Goal: Task Accomplishment & Management: Manage account settings

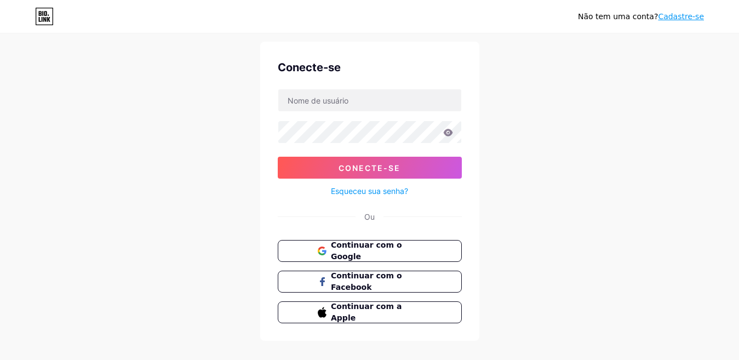
scroll to position [44, 0]
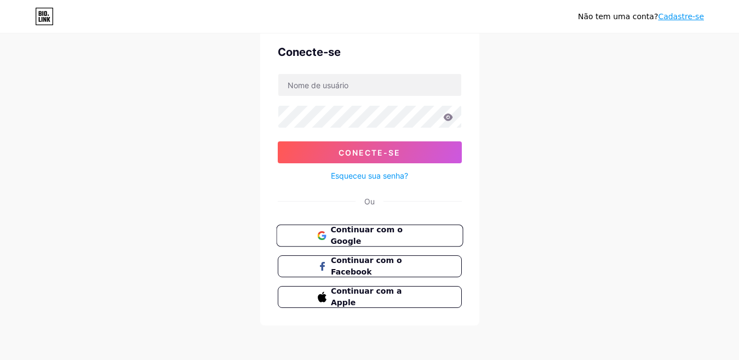
click at [398, 235] on font "Continuar com o Google" at bounding box center [366, 235] width 72 height 21
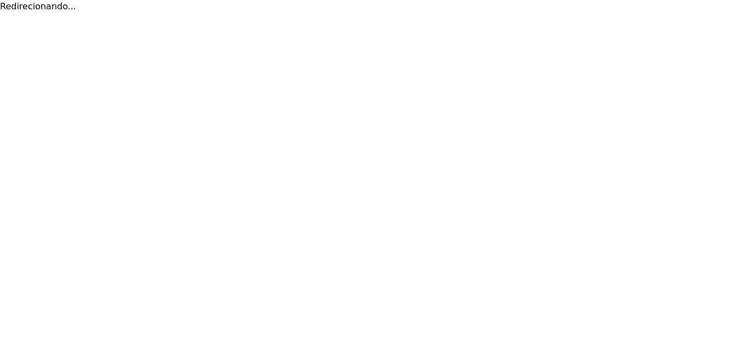
drag, startPoint x: 0, startPoint y: 0, endPoint x: 516, endPoint y: 188, distance: 549.5
click at [516, 13] on html "Redirecionando... Texto original Avalie a tradução O feedback vai ser usado par…" at bounding box center [374, 6] width 748 height 13
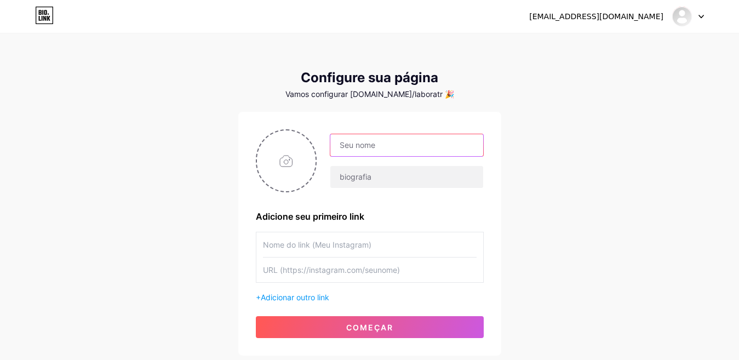
click at [399, 151] on input "text" at bounding box center [406, 145] width 152 height 22
type input "Laboratório FaciDente"
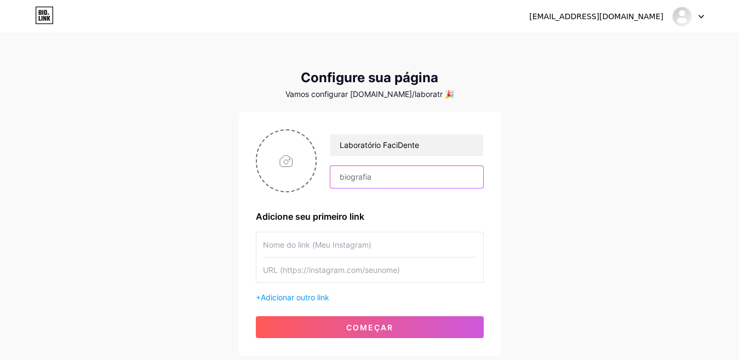
click at [383, 182] on input "text" at bounding box center [406, 177] width 152 height 22
type input "Laboratório de Próteses Dentárias"
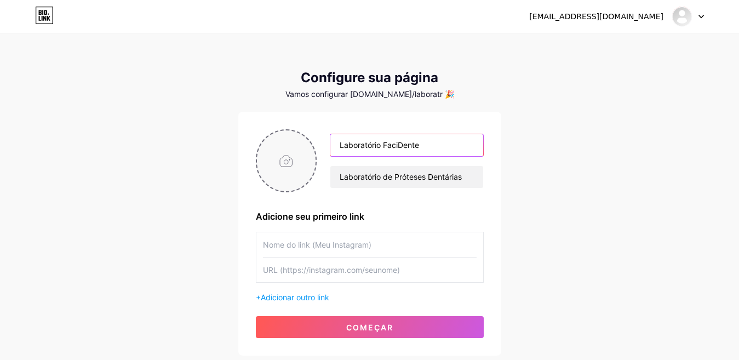
drag, startPoint x: 435, startPoint y: 148, endPoint x: 294, endPoint y: 163, distance: 141.5
click at [294, 163] on div "Laboratório FaciDente Laboratório de Próteses Dentárias" at bounding box center [370, 160] width 228 height 63
type input "l"
type input "A"
type input "LABORATÓRIO FACIDENTE"
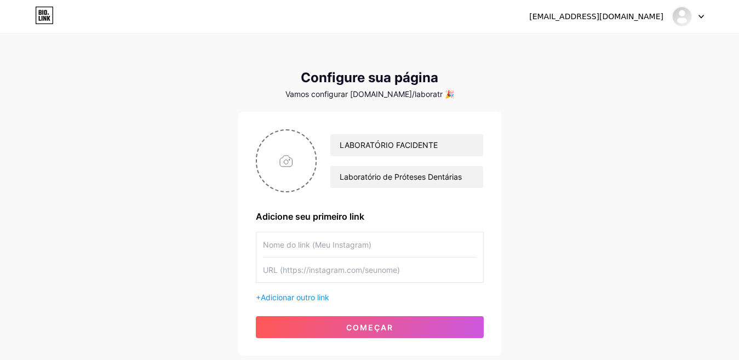
click at [557, 197] on div "laboratoriofacidente@gmail.com Painel Sair Configure sua página Vamos configura…" at bounding box center [369, 195] width 739 height 390
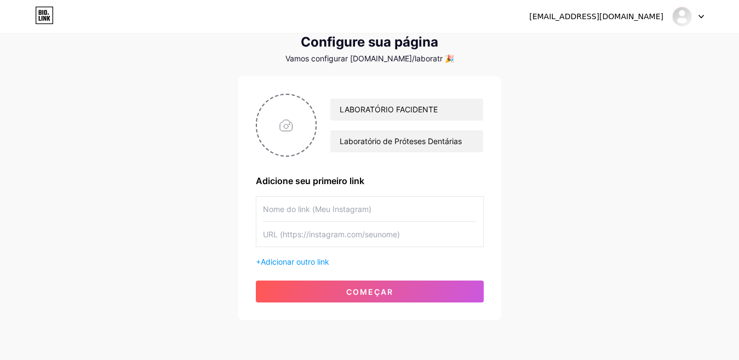
scroll to position [55, 0]
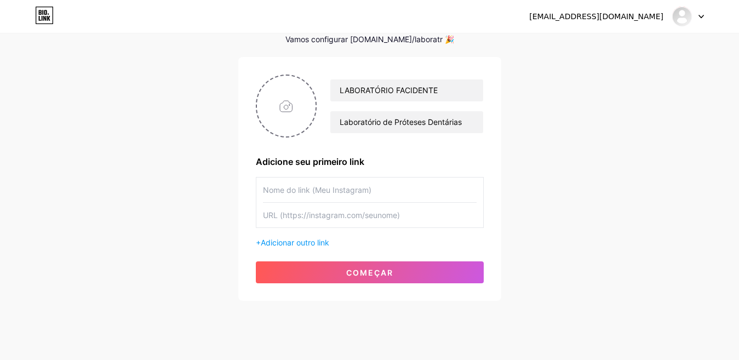
click at [386, 192] on input "text" at bounding box center [370, 189] width 214 height 25
click at [289, 110] on input "file" at bounding box center [286, 106] width 59 height 61
type input "C:\fakepath\LOGO LAB.jpg"
click at [286, 106] on img at bounding box center [286, 105] width 61 height 63
click at [308, 82] on circle at bounding box center [310, 83] width 12 height 12
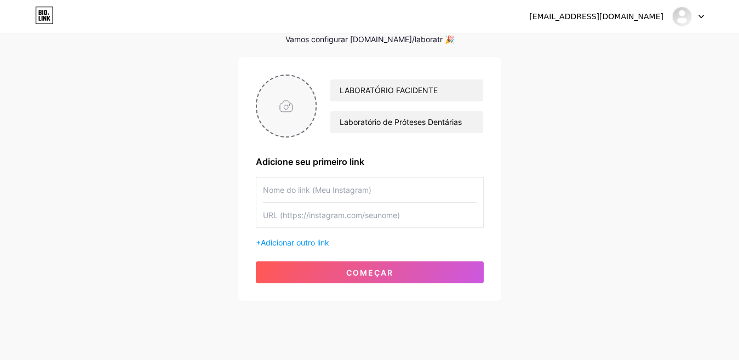
click at [296, 114] on input "file" at bounding box center [286, 106] width 59 height 61
type input "C:\fakepath\logo nova.jpg"
click at [325, 193] on input "text" at bounding box center [370, 189] width 214 height 25
type input "w"
type input "WhatsApp"
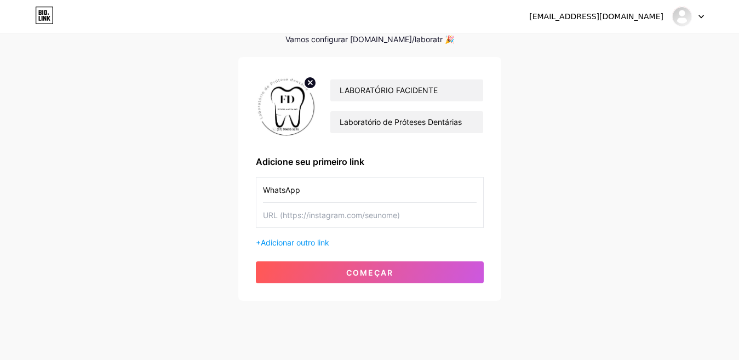
click at [378, 216] on input "text" at bounding box center [370, 215] width 214 height 25
type input "[URL][DOMAIN_NAME]"
click at [503, 176] on div "laboratoriofacidente@gmail.com Painel Sair Configure sua página Vamos configura…" at bounding box center [369, 140] width 739 height 390
click at [297, 247] on div "+ Adicionar outro link" at bounding box center [370, 243] width 228 height 12
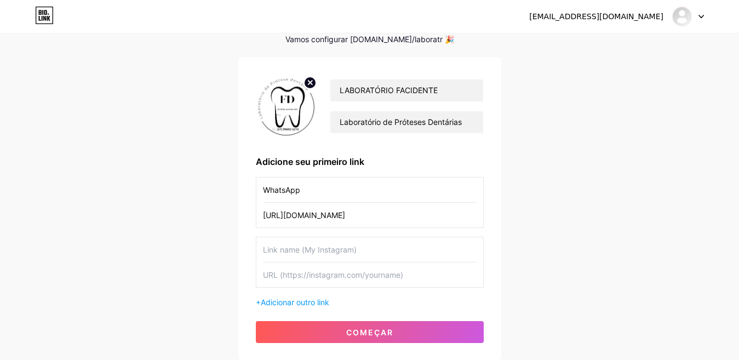
click at [300, 255] on input "text" at bounding box center [370, 249] width 214 height 25
type input "Instagram"
click at [349, 275] on input "text" at bounding box center [370, 274] width 214 height 25
paste input "[URL][DOMAIN_NAME][DOMAIN_NAME]"
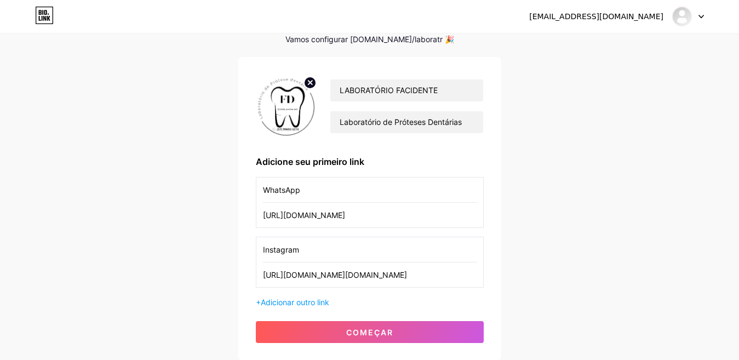
type input "[URL][DOMAIN_NAME][DOMAIN_NAME]"
click at [374, 345] on div "LABORATÓRIO FACIDENTE Laboratório de Próteses Dentárias Adicione seu primeiro l…" at bounding box center [369, 208] width 263 height 303
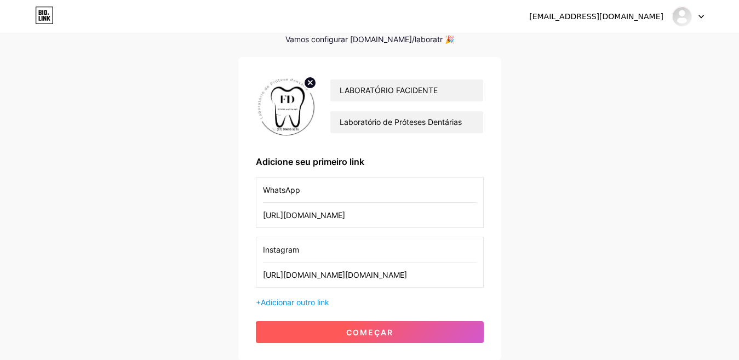
click at [376, 337] on button "começar" at bounding box center [370, 332] width 228 height 22
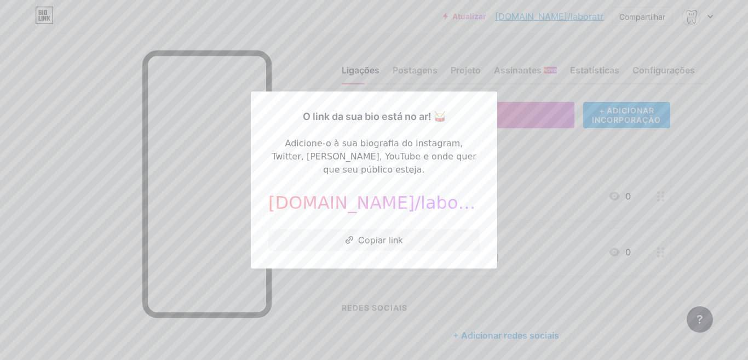
click at [433, 203] on div "bio.link/laboratr ​" at bounding box center [373, 202] width 211 height 26
click at [429, 201] on font "bio.link/laboratr" at bounding box center [379, 202] width 222 height 21
click at [435, 286] on div at bounding box center [374, 180] width 748 height 360
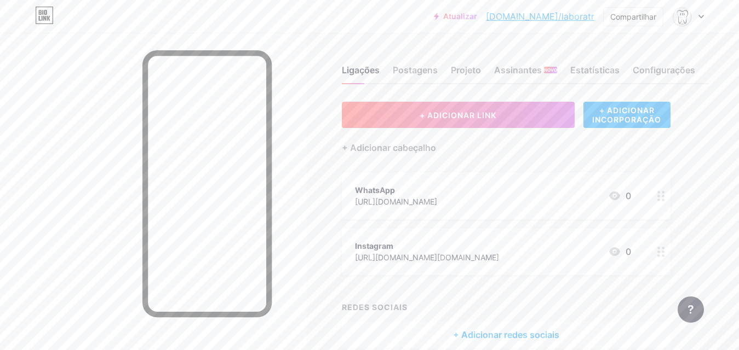
click at [578, 15] on font "bio.link/laboratr" at bounding box center [540, 16] width 108 height 11
drag, startPoint x: 577, startPoint y: 17, endPoint x: 576, endPoint y: 57, distance: 40.0
click at [576, 57] on div "Ligações Postagens Projeto Assinantes NOVO Estatísticas Configurações" at bounding box center [525, 65] width 366 height 38
click at [675, 19] on img at bounding box center [682, 17] width 18 height 18
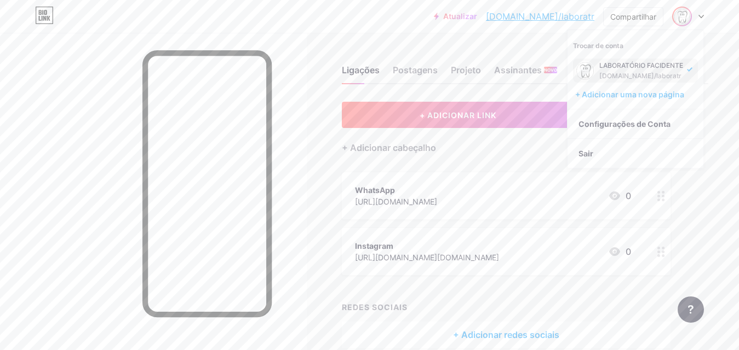
click at [687, 71] on icon at bounding box center [689, 69] width 5 height 4
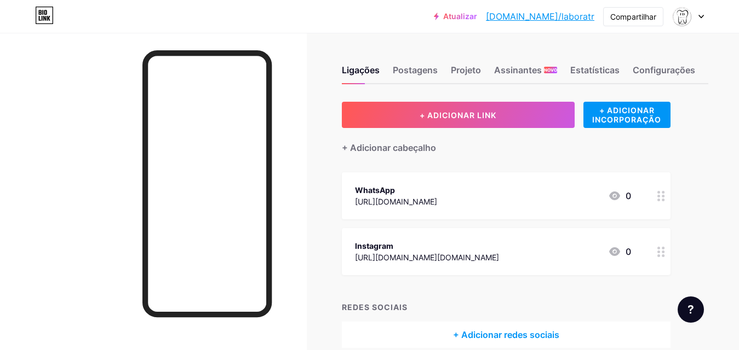
click at [698, 144] on div "+ ADICIONAR LINK + ADICIONAR INCORPORAÇÃO + Adicionar cabeçalho WhatsApp [URL][…" at bounding box center [525, 225] width 366 height 246
click at [393, 148] on font "+ Adicionar cabeçalho" at bounding box center [389, 147] width 94 height 11
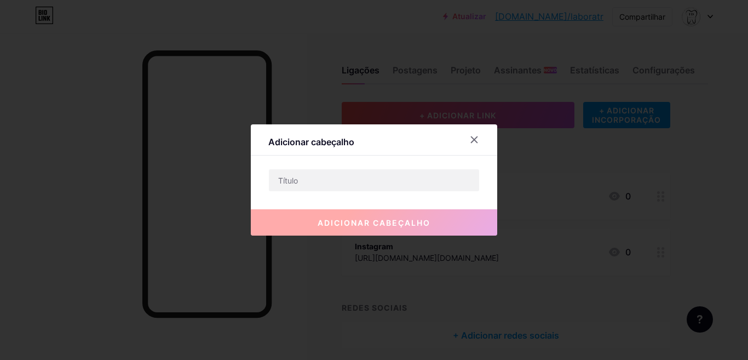
click at [377, 193] on div "adicionar cabeçalho" at bounding box center [374, 214] width 246 height 44
click at [377, 190] on input "text" at bounding box center [374, 180] width 210 height 22
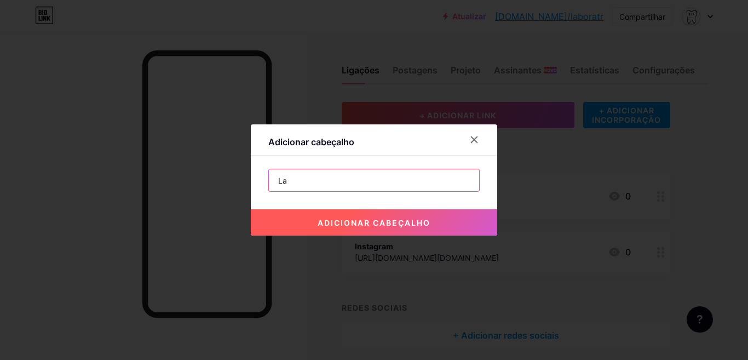
type input "L"
click at [360, 186] on input "text" at bounding box center [374, 180] width 210 height 22
click at [416, 176] on input "text" at bounding box center [374, 180] width 210 height 22
click at [363, 185] on input "text" at bounding box center [374, 180] width 210 height 22
paste input "Criando novos sorrisos, fazendo novas histórias."
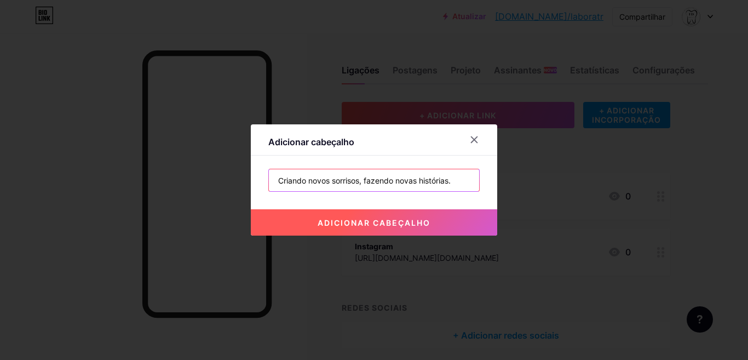
type input "Criando novos sorrisos, fazendo novas histórias."
click at [383, 223] on font "adicionar cabeçalho" at bounding box center [374, 222] width 113 height 9
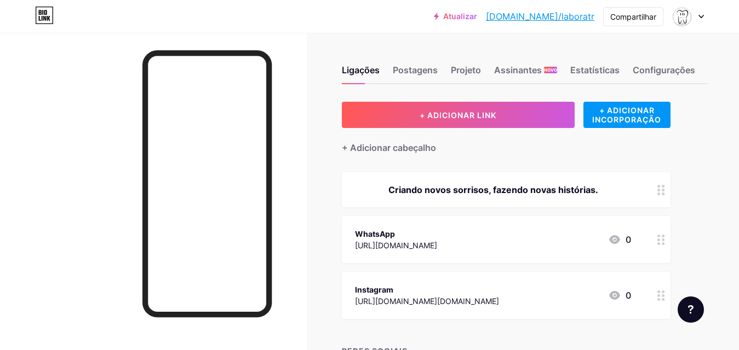
click at [701, 16] on icon at bounding box center [700, 17] width 5 height 4
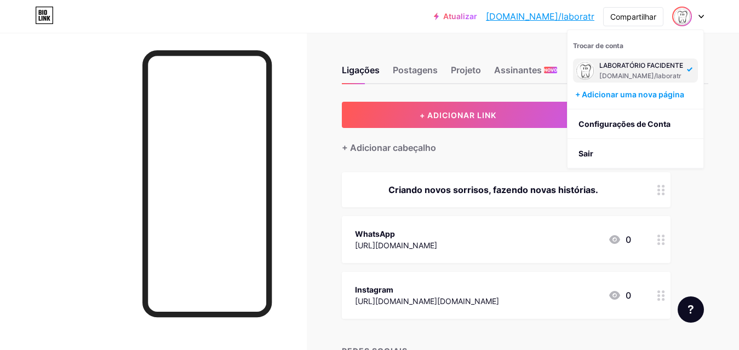
drag, startPoint x: 663, startPoint y: 72, endPoint x: 642, endPoint y: 62, distance: 22.5
click at [642, 62] on font "LABORATÓRIO FACIDENTE" at bounding box center [641, 65] width 84 height 8
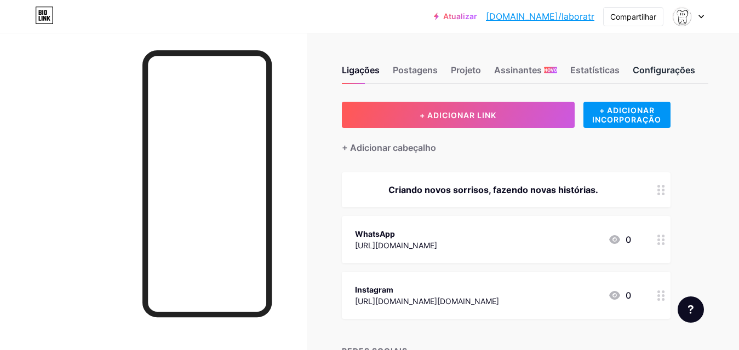
click at [677, 68] on font "Configurações" at bounding box center [664, 70] width 62 height 11
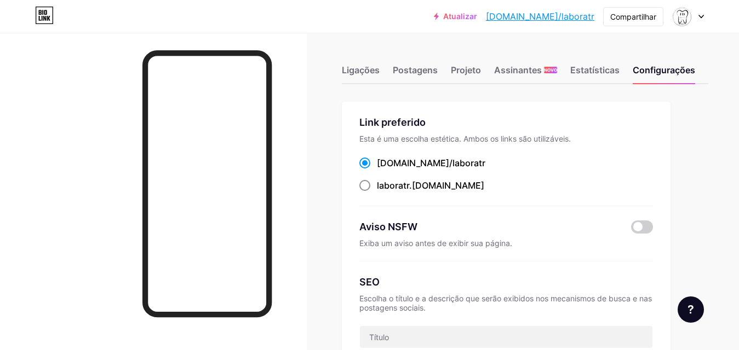
click at [429, 187] on font ".[DOMAIN_NAME]" at bounding box center [446, 185] width 75 height 11
click at [384, 192] on input "laboratr .bio.link" at bounding box center [380, 195] width 7 height 7
radio input "true"
click at [421, 168] on font "bio.link/laboratr" at bounding box center [431, 163] width 108 height 11
click at [384, 170] on input "bio.link/laboratr ​" at bounding box center [380, 173] width 7 height 7
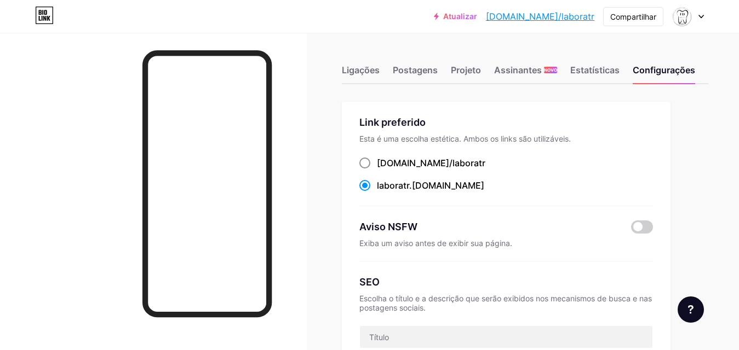
radio input "true"
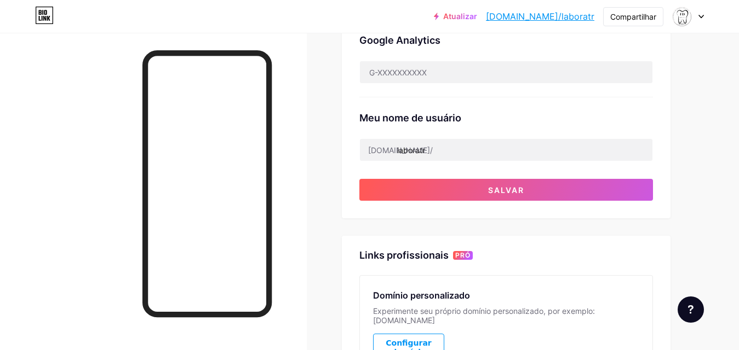
scroll to position [383, 0]
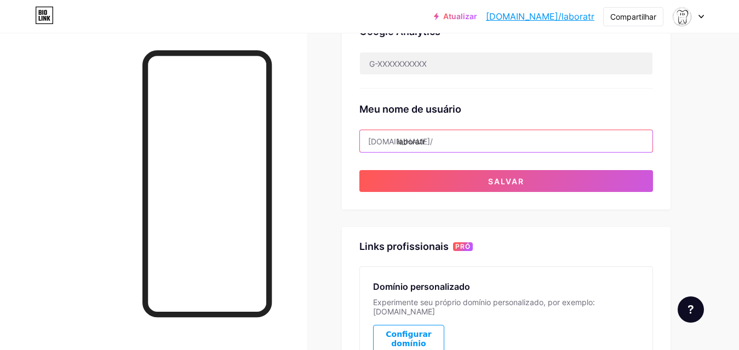
click at [431, 143] on input "laboratr" at bounding box center [506, 141] width 292 height 22
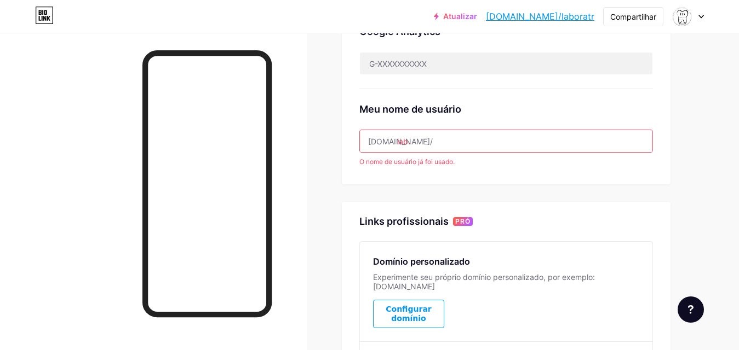
click at [453, 141] on input "lab." at bounding box center [506, 141] width 292 height 22
click at [410, 143] on input "lab.facidente" at bounding box center [506, 141] width 292 height 22
click at [413, 142] on input "lab-facidente" at bounding box center [506, 141] width 292 height 22
click at [411, 143] on input "lab-facidente" at bounding box center [506, 141] width 292 height 22
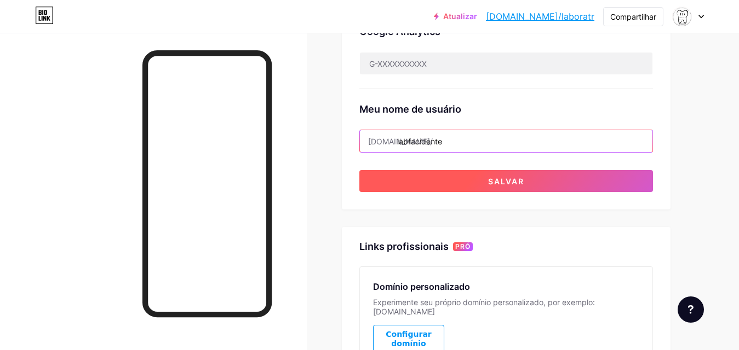
type input "labfacidente"
click at [444, 180] on button "Salvar" at bounding box center [506, 181] width 294 height 22
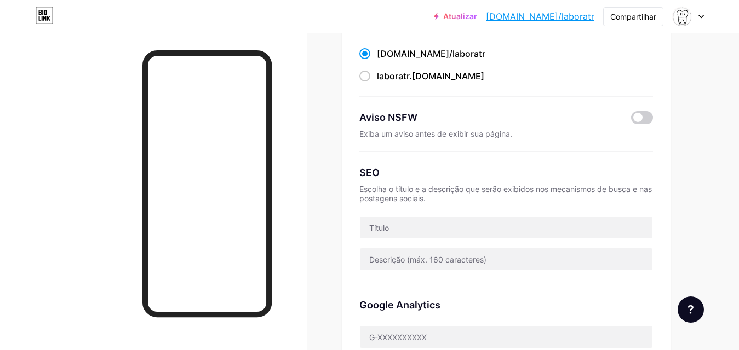
scroll to position [0, 0]
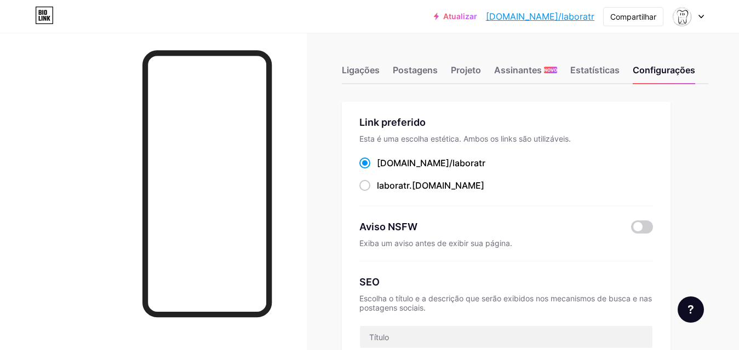
click at [532, 17] on font "bio.link/laboratr" at bounding box center [540, 16] width 108 height 11
click at [554, 14] on font "bio.link/laboratr" at bounding box center [540, 16] width 108 height 11
click at [369, 72] on font "Ligações" at bounding box center [361, 70] width 38 height 11
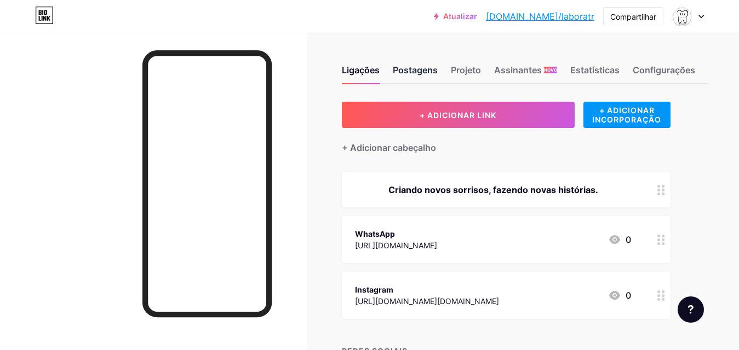
click at [431, 75] on font "Postagens" at bounding box center [415, 70] width 45 height 11
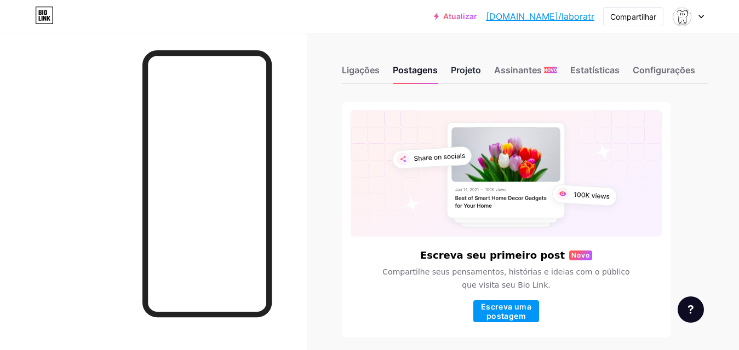
click at [469, 70] on font "Projeto" at bounding box center [466, 70] width 30 height 11
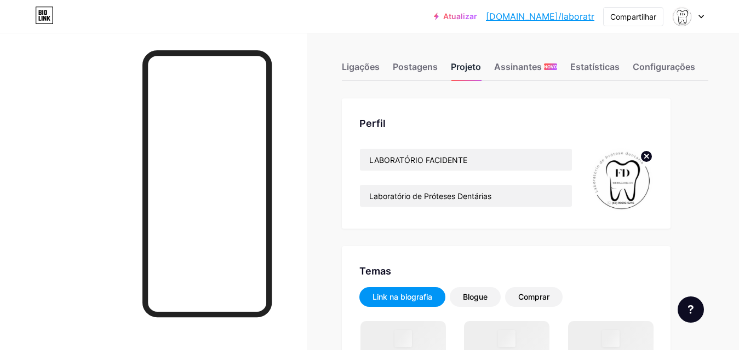
scroll to position [110, 0]
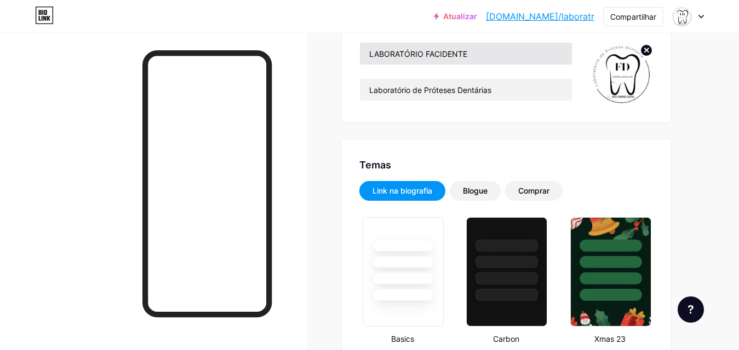
type input "#ffffff"
type input "#000000"
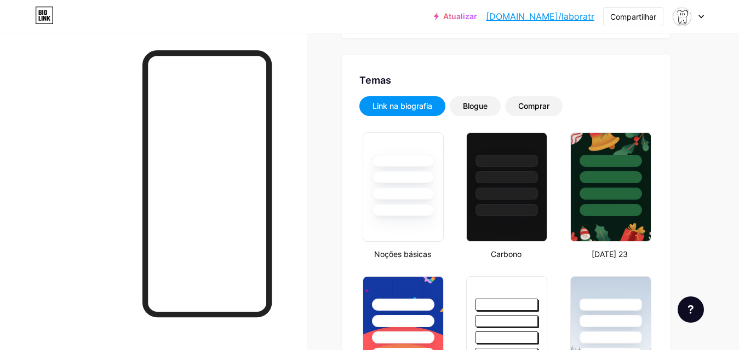
scroll to position [219, 0]
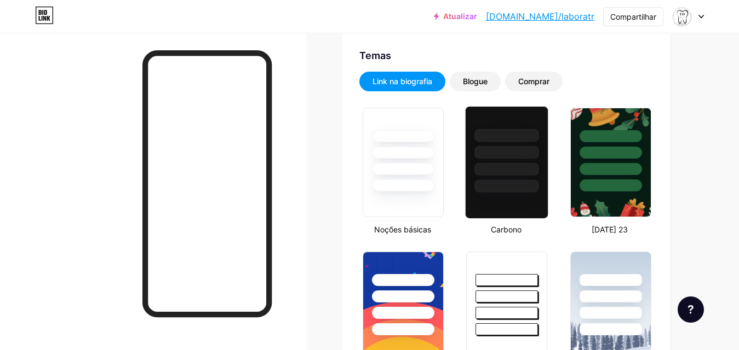
click at [520, 170] on div at bounding box center [507, 169] width 64 height 13
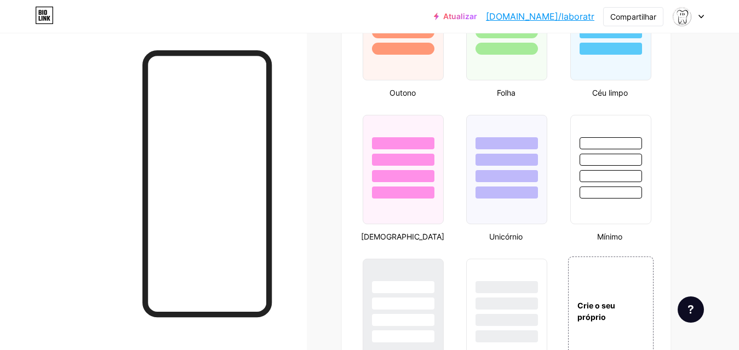
scroll to position [1095, 0]
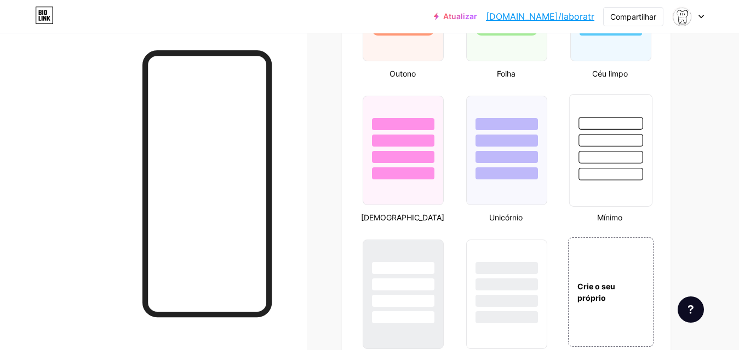
click at [595, 176] on div at bounding box center [610, 138] width 82 height 86
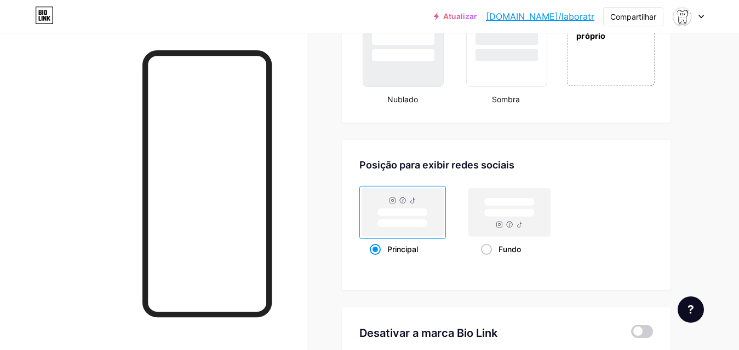
scroll to position [1366, 0]
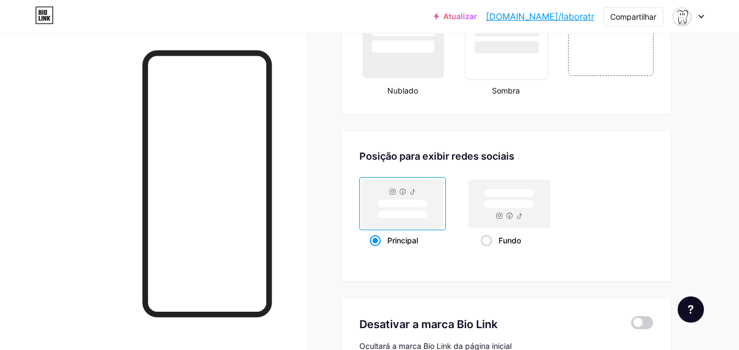
click at [508, 79] on div at bounding box center [506, 23] width 83 height 113
click at [508, 209] on rect at bounding box center [509, 204] width 50 height 8
click at [488, 251] on input "Fundo" at bounding box center [484, 254] width 7 height 7
radio input "true"
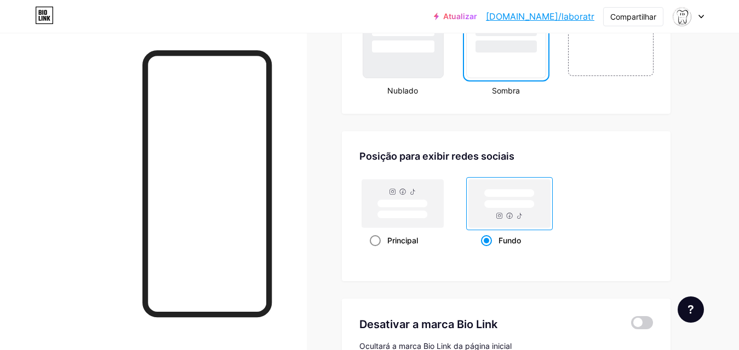
click at [409, 208] on rect at bounding box center [402, 204] width 50 height 8
click at [377, 251] on input "Principal" at bounding box center [373, 254] width 7 height 7
radio input "true"
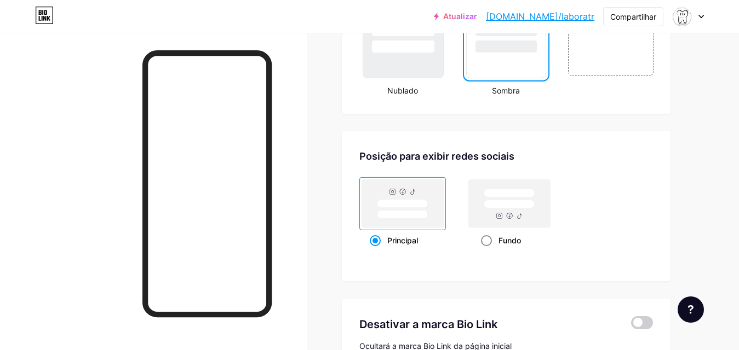
click at [515, 198] on rect at bounding box center [509, 193] width 50 height 8
click at [488, 251] on input "Fundo" at bounding box center [484, 254] width 7 height 7
radio input "true"
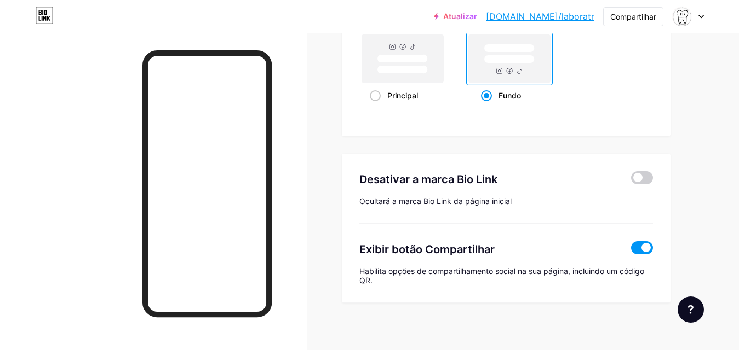
scroll to position [1531, 0]
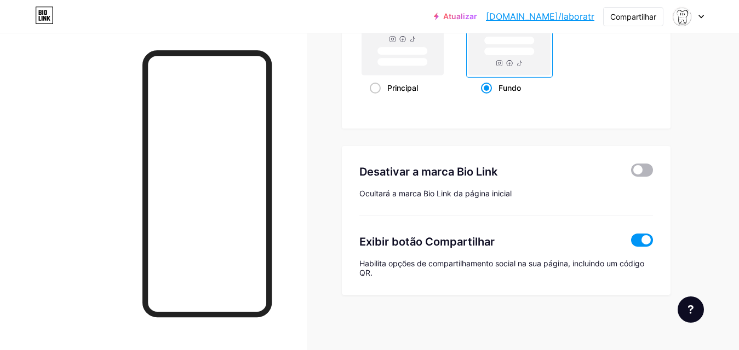
click at [641, 172] on span at bounding box center [642, 170] width 22 height 13
click at [631, 173] on input "checkbox" at bounding box center [631, 173] width 0 height 0
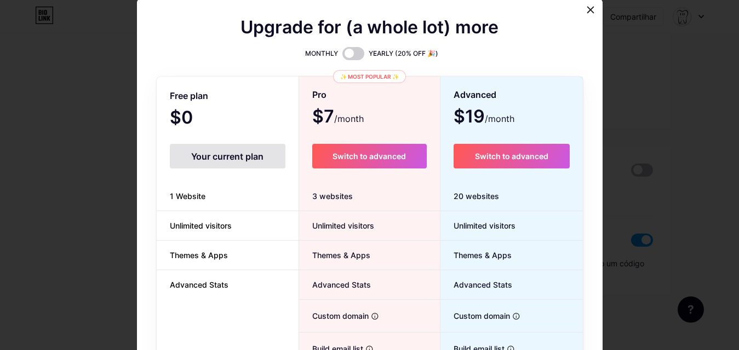
scroll to position [1521, 0]
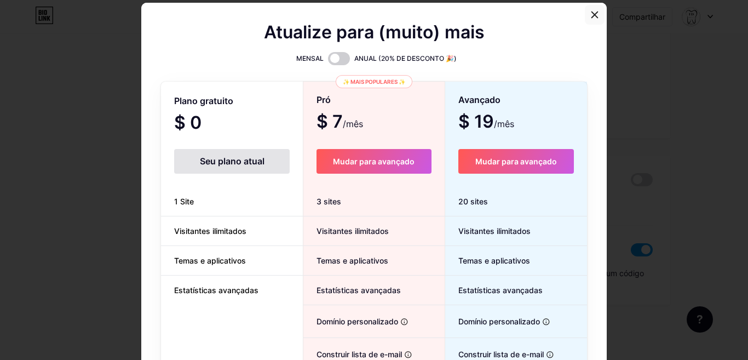
click at [592, 14] on icon at bounding box center [594, 14] width 9 height 9
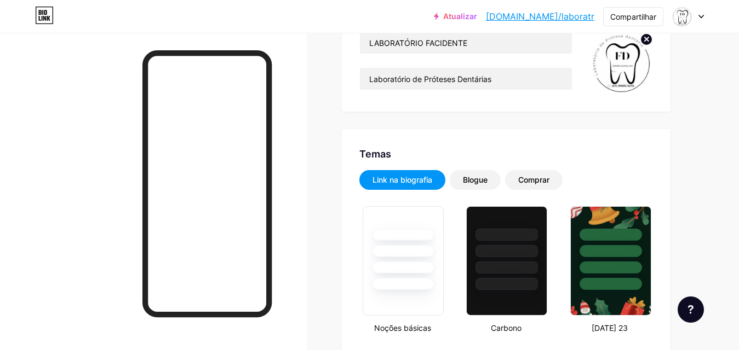
scroll to position [107, 0]
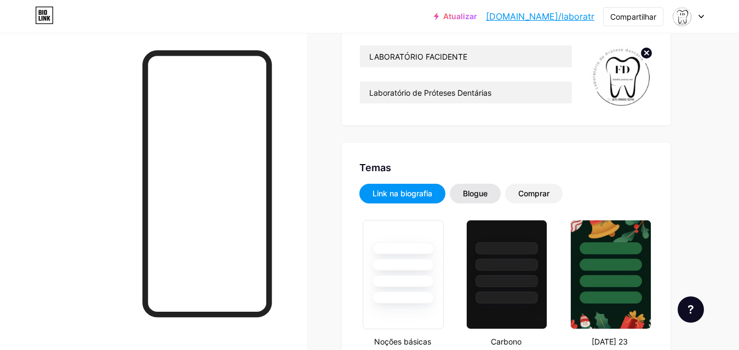
click at [473, 194] on font "Blogue" at bounding box center [475, 193] width 25 height 9
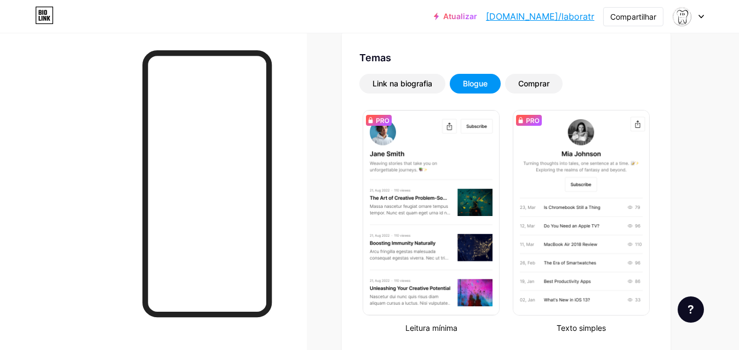
scroll to position [216, 0]
click at [549, 81] on font "Comprar" at bounding box center [533, 83] width 31 height 9
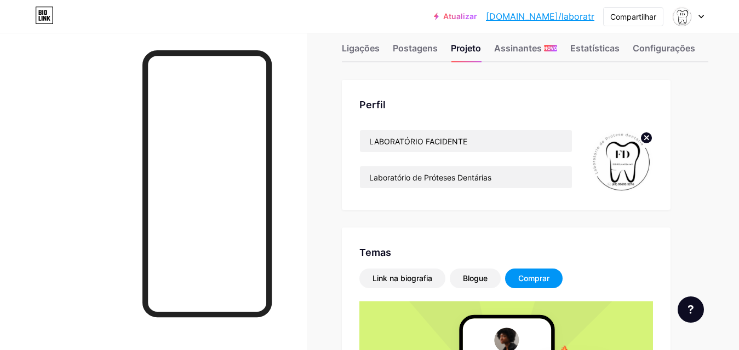
scroll to position [0, 0]
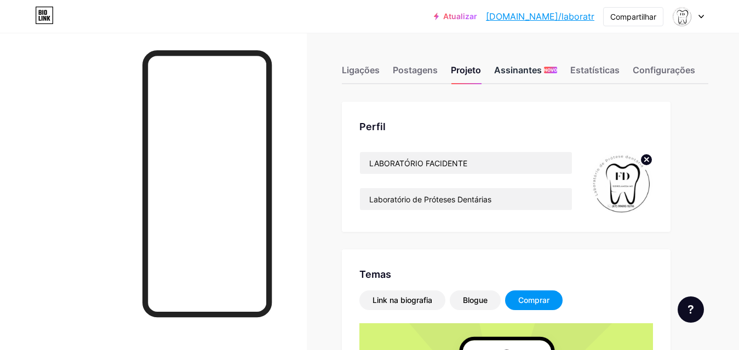
click at [534, 74] on font "Assinantes" at bounding box center [518, 70] width 48 height 11
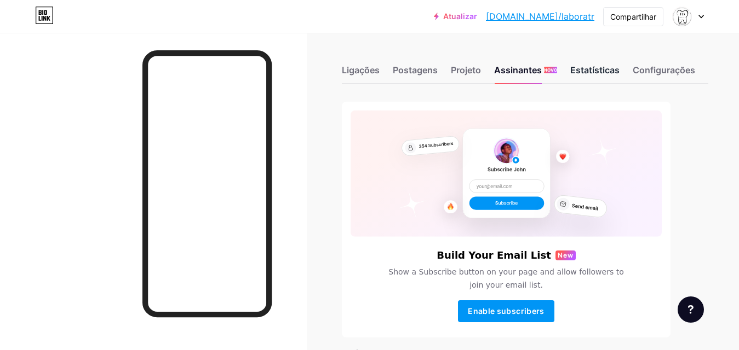
click at [592, 73] on font "Estatísticas" at bounding box center [594, 70] width 49 height 11
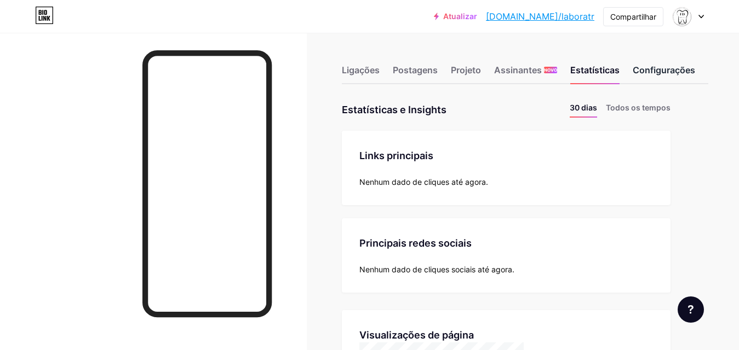
click at [664, 71] on font "Configurações" at bounding box center [664, 70] width 62 height 11
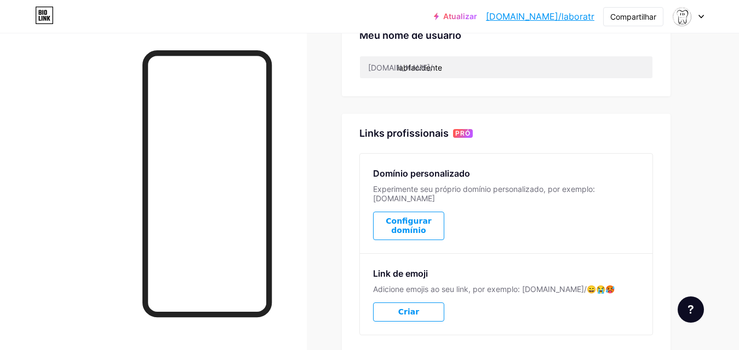
scroll to position [438, 0]
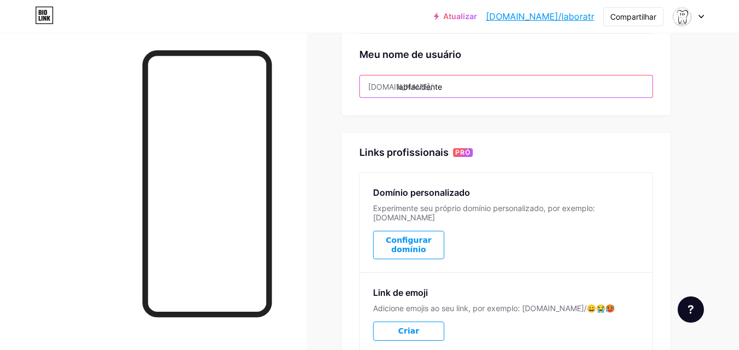
drag, startPoint x: 457, startPoint y: 89, endPoint x: 370, endPoint y: 93, distance: 87.2
click at [370, 93] on input "labfacidente" at bounding box center [506, 87] width 292 height 22
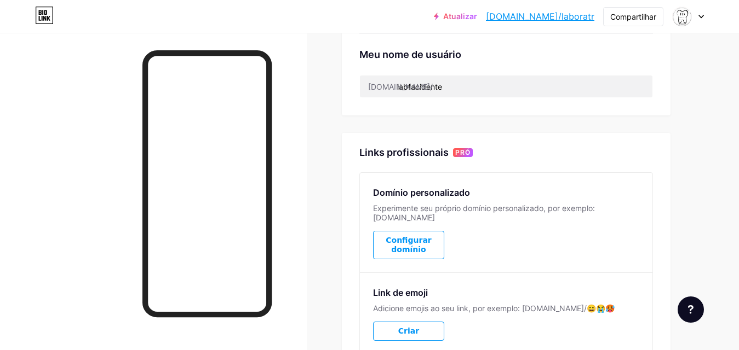
click at [392, 117] on div "Link preferido Esta é uma escolha estética. Ambos os links são utilizáveis. bio…" at bounding box center [506, 28] width 329 height 729
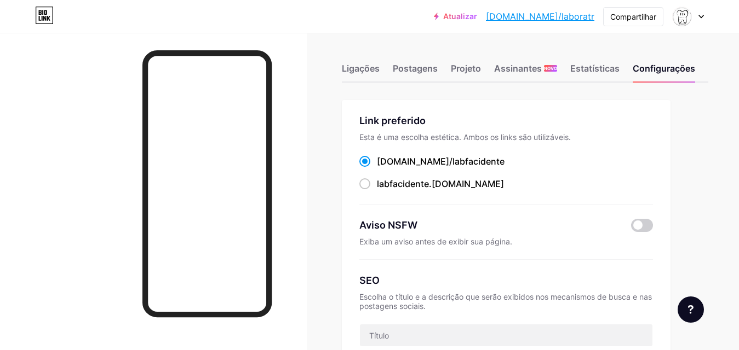
scroll to position [0, 0]
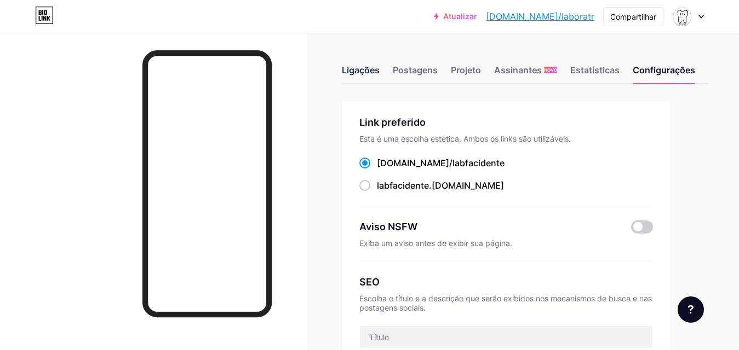
click at [375, 71] on font "Ligações" at bounding box center [361, 70] width 38 height 11
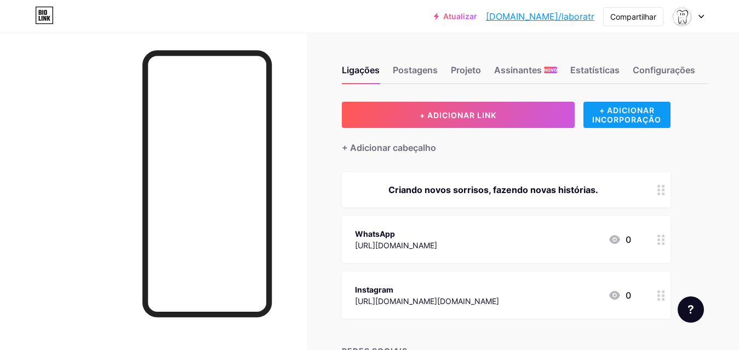
click at [616, 123] on font "+ ADICIONAR INCORPORAÇÃO" at bounding box center [626, 115] width 69 height 19
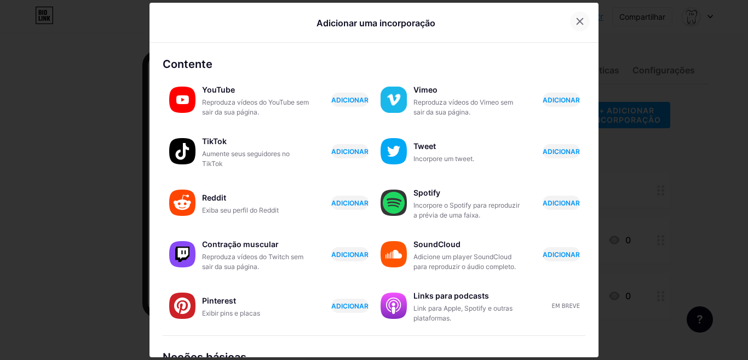
click at [576, 19] on icon at bounding box center [580, 21] width 9 height 9
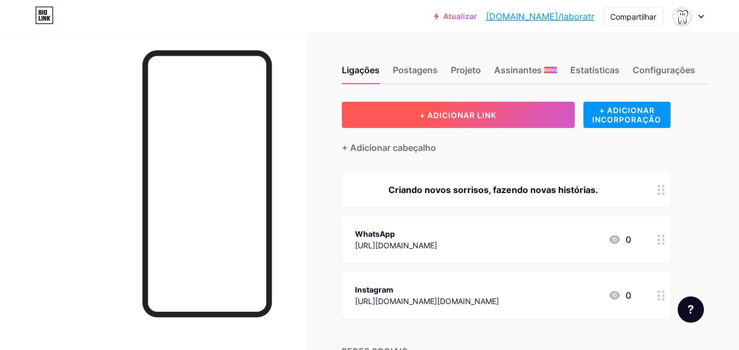
click at [545, 121] on button "+ ADICIONAR LINK" at bounding box center [458, 115] width 233 height 26
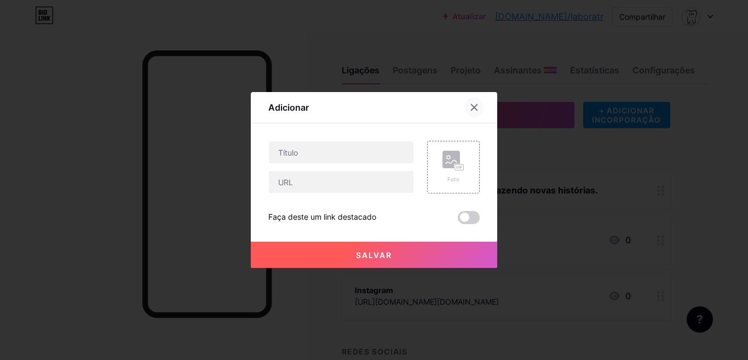
click at [472, 108] on icon at bounding box center [474, 107] width 9 height 9
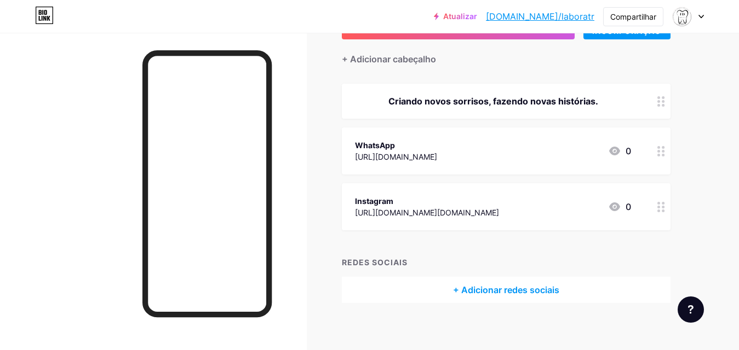
scroll to position [96, 0]
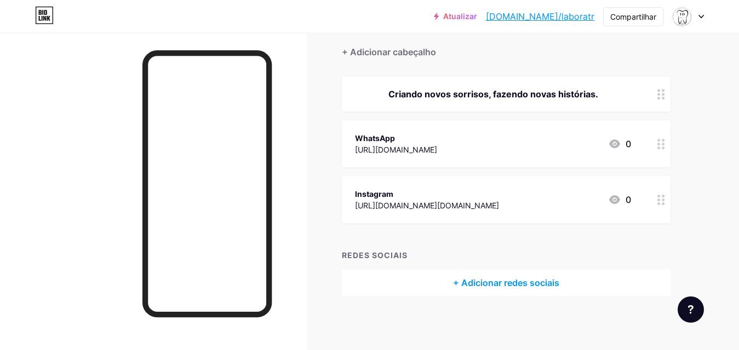
click at [567, 278] on div "+ Adicionar redes sociais" at bounding box center [506, 283] width 329 height 26
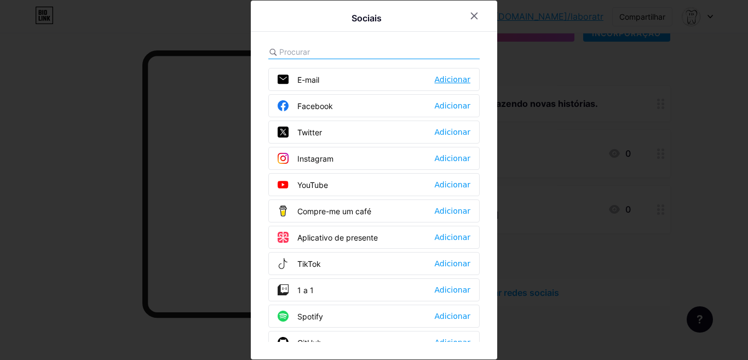
click at [444, 78] on font "Adicionar" at bounding box center [453, 79] width 36 height 9
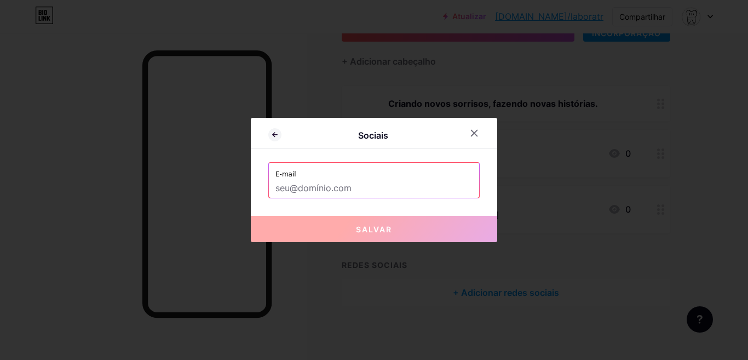
click at [407, 189] on input "text" at bounding box center [373, 188] width 197 height 19
paste input "laboratoriofacidente@gmail.com"
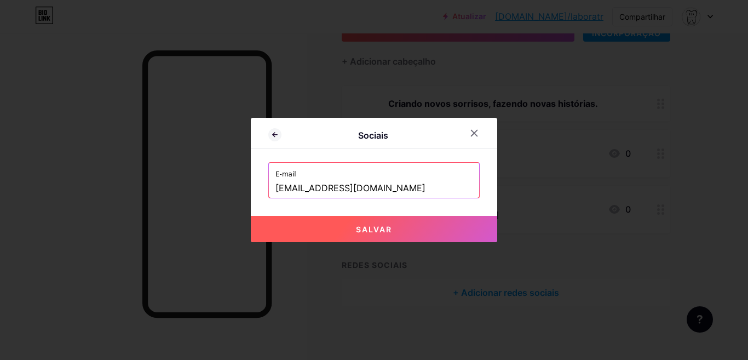
click at [398, 227] on button "Salvar" at bounding box center [374, 229] width 246 height 26
type input "mailto:[EMAIL_ADDRESS][DOMAIN_NAME]"
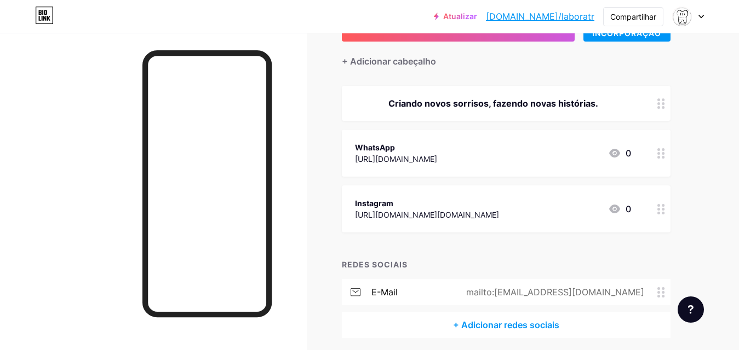
scroll to position [129, 0]
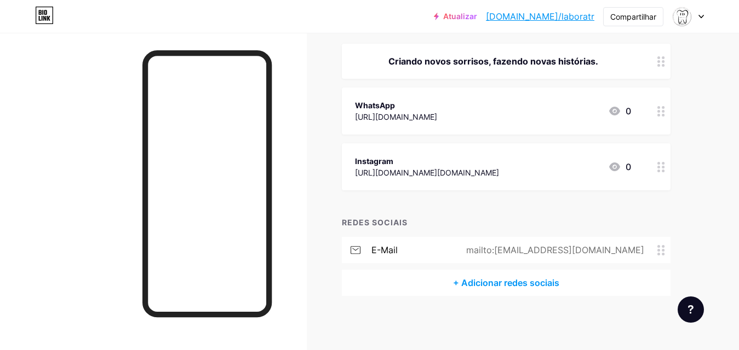
click at [490, 281] on font "+ Adicionar redes sociais" at bounding box center [506, 283] width 106 height 11
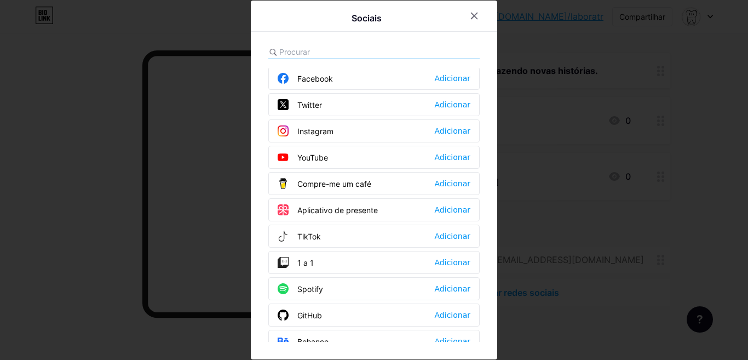
scroll to position [0, 0]
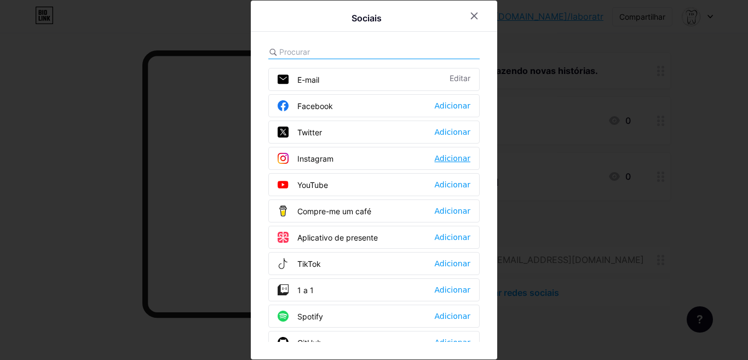
click at [457, 161] on font "Adicionar" at bounding box center [453, 158] width 36 height 9
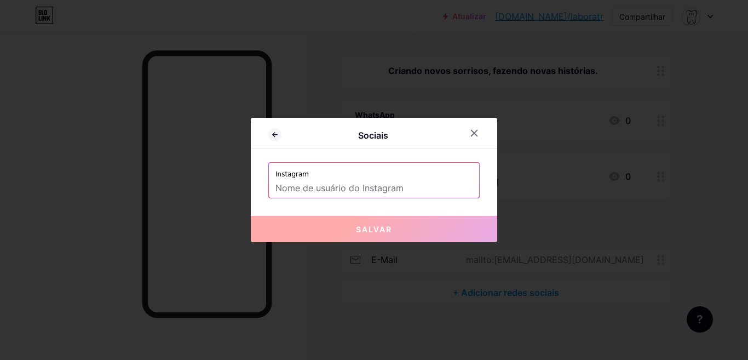
click at [394, 188] on input "text" at bounding box center [373, 188] width 197 height 19
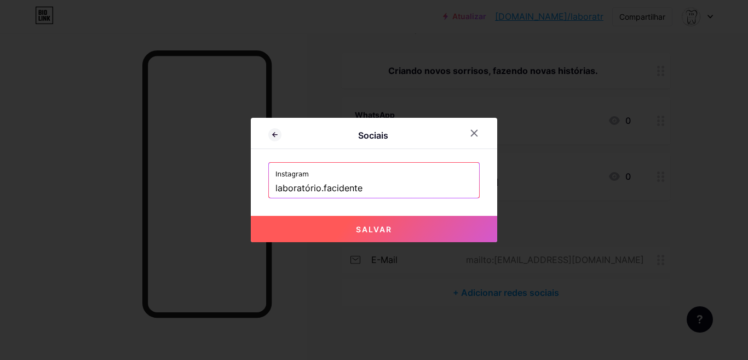
click at [269, 186] on div "Instagram laboratório.facidente" at bounding box center [374, 180] width 210 height 35
click at [275, 189] on input "laboratório.facidente" at bounding box center [373, 188] width 197 height 19
click at [323, 226] on button "Salvar" at bounding box center [374, 229] width 246 height 26
type input "https://instagram.com/laboratório.facidente"
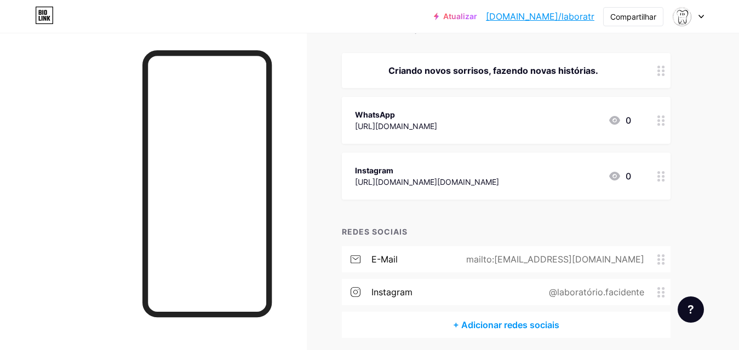
click at [467, 327] on font "+ Adicionar redes sociais" at bounding box center [506, 325] width 106 height 11
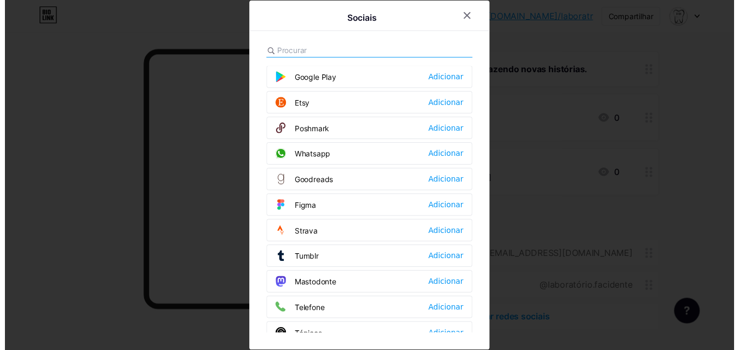
scroll to position [876, 0]
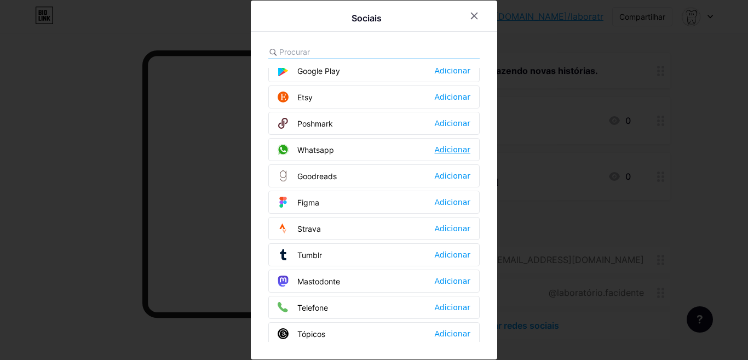
click at [442, 147] on font "Adicionar" at bounding box center [453, 149] width 36 height 9
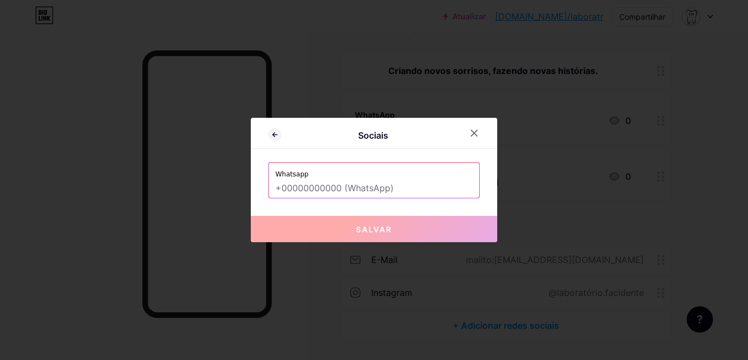
click at [380, 181] on input "text" at bounding box center [373, 188] width 197 height 19
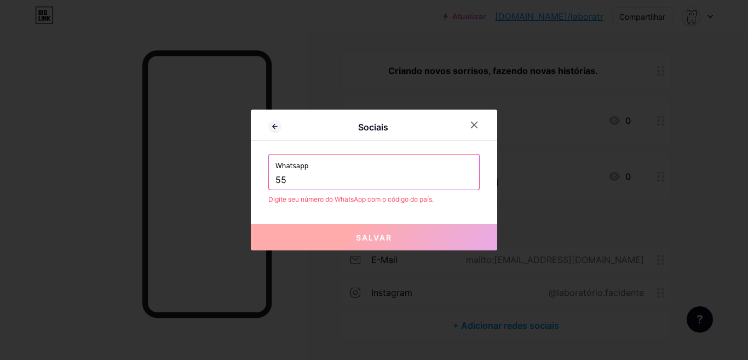
type input "5"
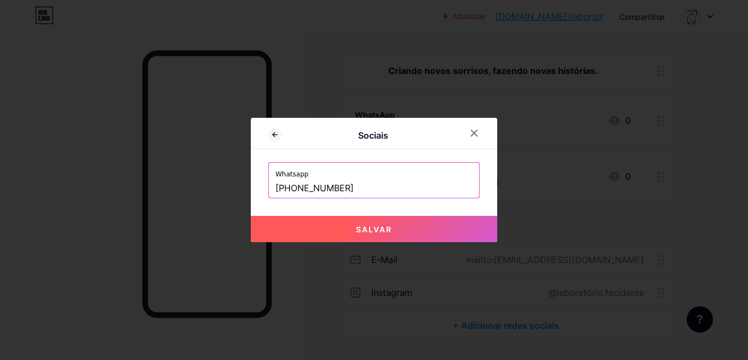
click at [400, 230] on button "Salvar" at bounding box center [374, 229] width 246 height 26
type input "[URL][DOMAIN_NAME][PHONE_NUMBER]"
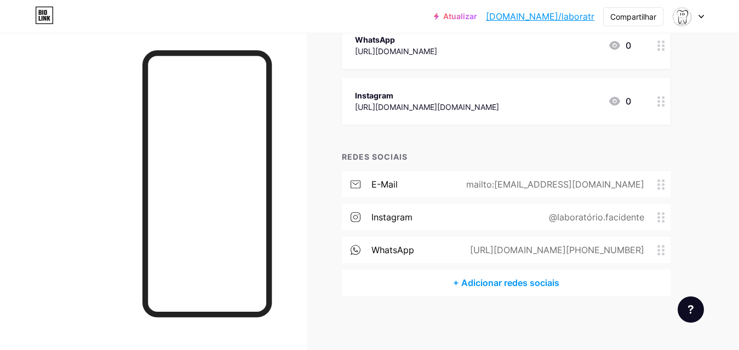
click at [530, 283] on font "+ Adicionar redes sociais" at bounding box center [506, 283] width 106 height 11
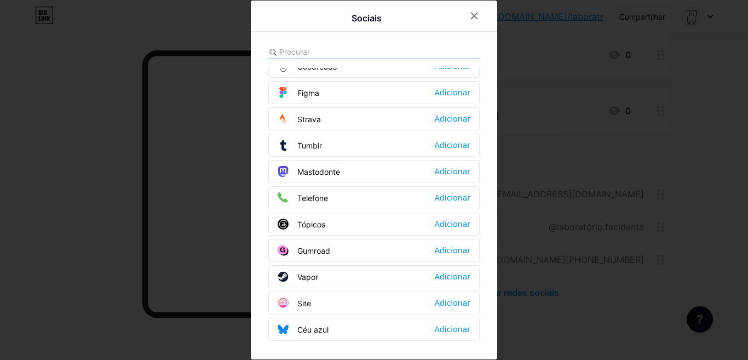
scroll to position [988, 0]
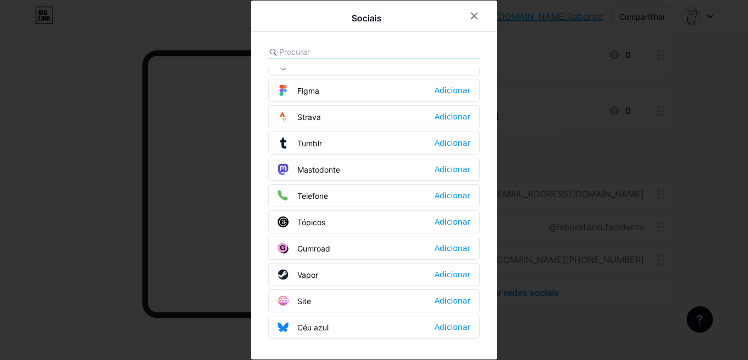
drag, startPoint x: 310, startPoint y: 274, endPoint x: 291, endPoint y: 275, distance: 18.7
click at [291, 275] on div "Vapor" at bounding box center [298, 274] width 41 height 11
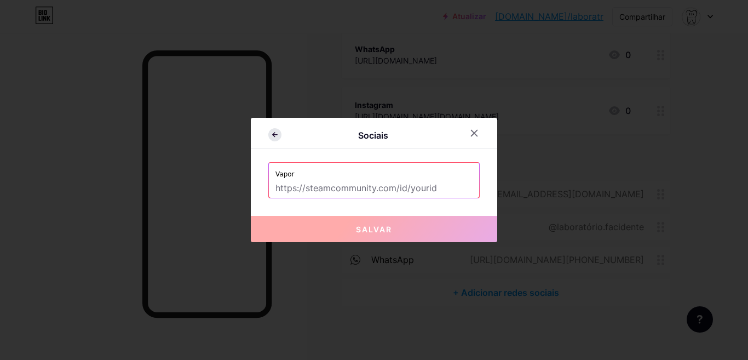
click at [271, 138] on icon at bounding box center [274, 134] width 13 height 13
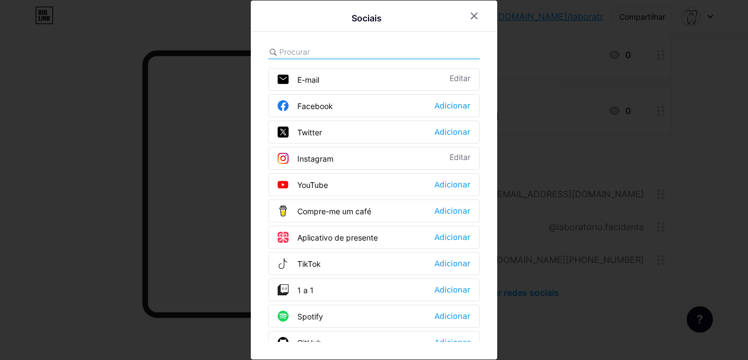
scroll to position [55, 0]
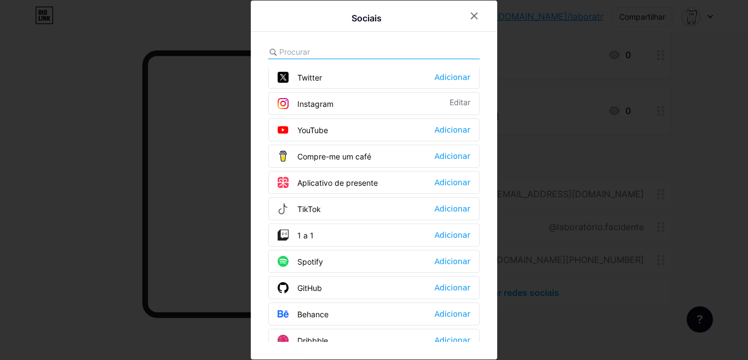
drag, startPoint x: 368, startPoint y: 155, endPoint x: 295, endPoint y: 162, distance: 73.7
click at [295, 162] on div "Compre-me um café Adicionar" at bounding box center [373, 156] width 211 height 23
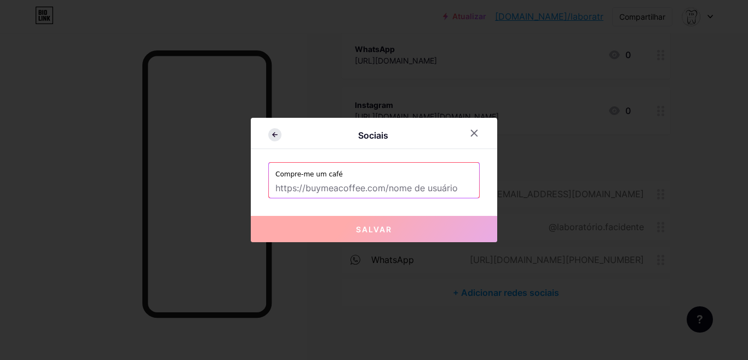
click at [269, 130] on icon at bounding box center [274, 134] width 13 height 13
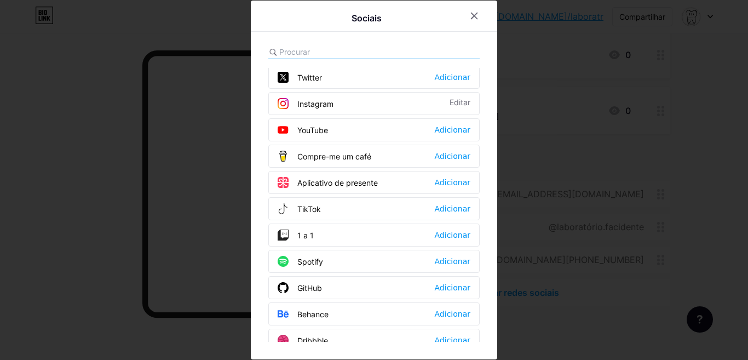
click at [329, 183] on font "Aplicativo de presente" at bounding box center [337, 182] width 81 height 9
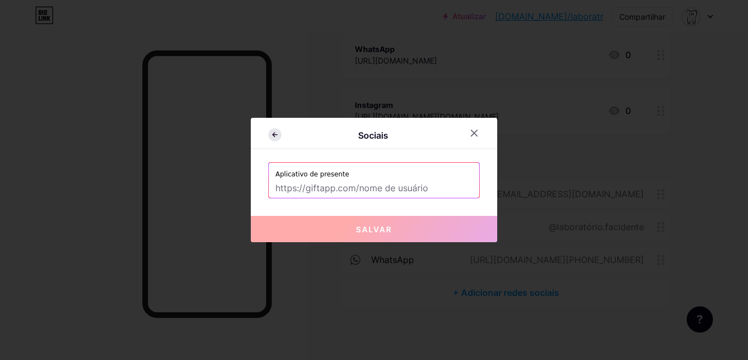
click at [273, 135] on icon at bounding box center [275, 135] width 4 height 0
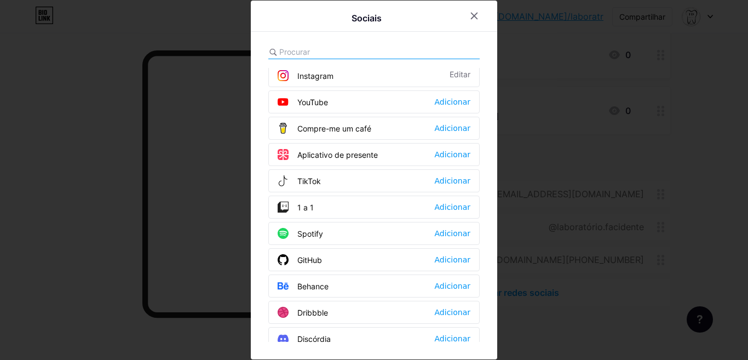
scroll to position [110, 0]
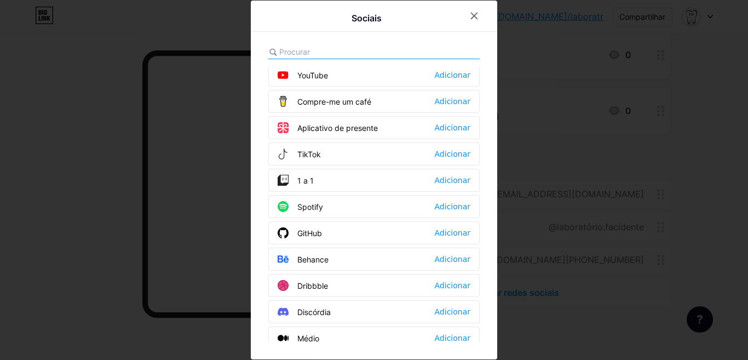
click at [336, 176] on div "1 a 1 Adicionar" at bounding box center [373, 180] width 211 height 23
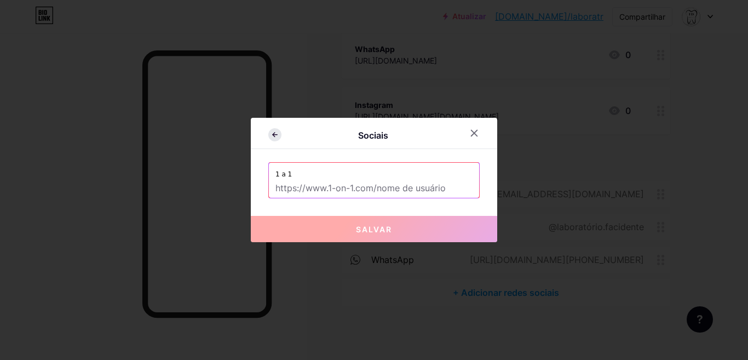
click at [271, 133] on icon at bounding box center [274, 134] width 13 height 13
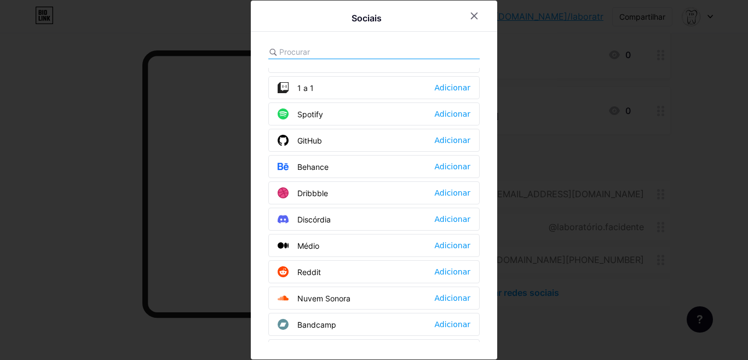
scroll to position [219, 0]
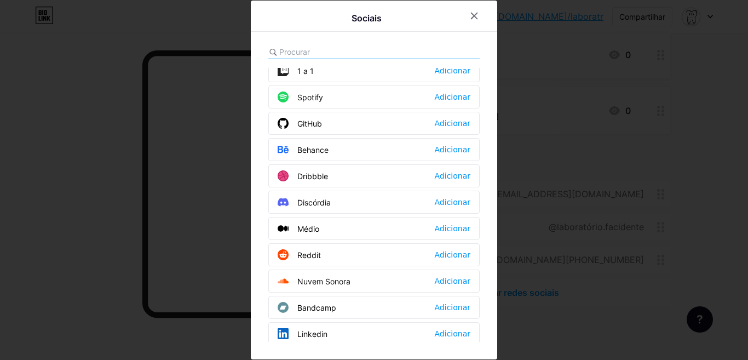
click at [315, 150] on font "Behance" at bounding box center [312, 149] width 31 height 9
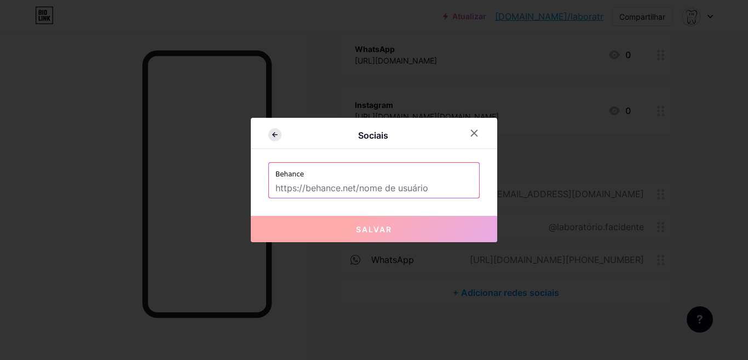
click at [271, 130] on icon at bounding box center [274, 134] width 13 height 13
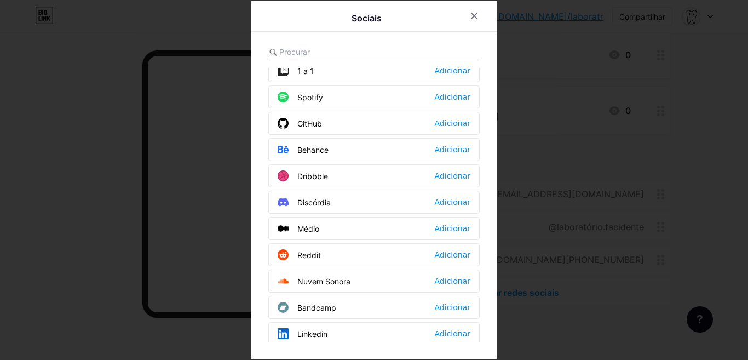
click at [321, 203] on font "Discórdia" at bounding box center [313, 202] width 33 height 9
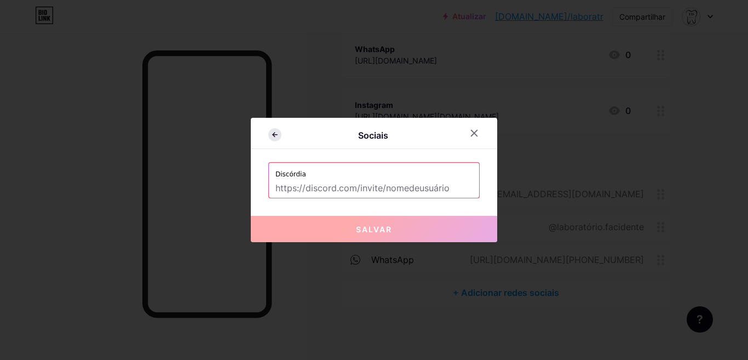
click at [269, 136] on icon at bounding box center [274, 134] width 13 height 13
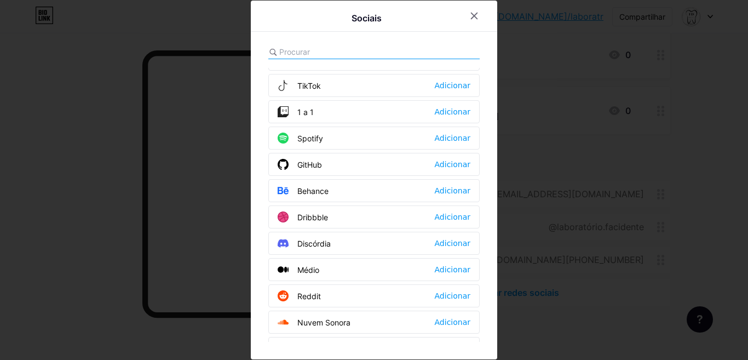
scroll to position [329, 0]
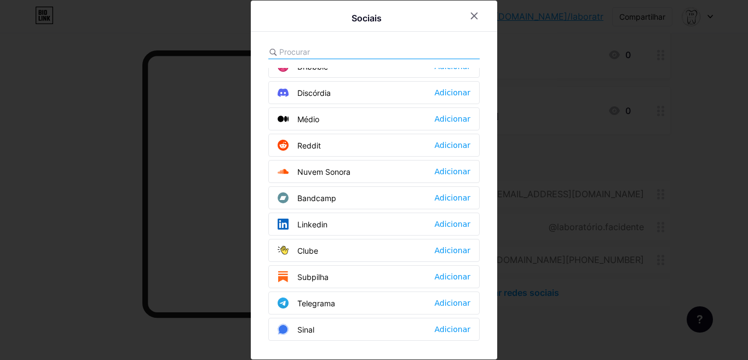
click at [304, 119] on font "Médio" at bounding box center [308, 118] width 22 height 9
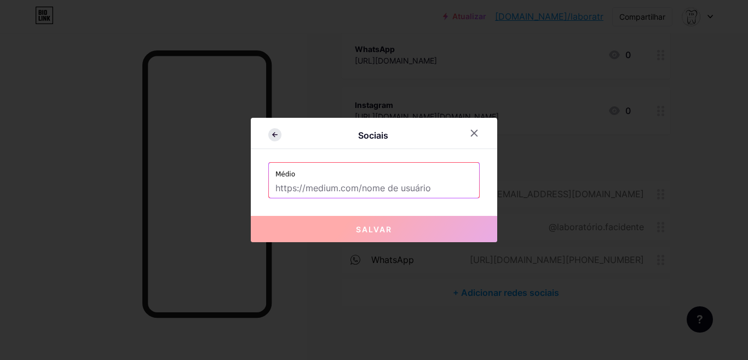
click at [272, 137] on icon at bounding box center [274, 134] width 13 height 13
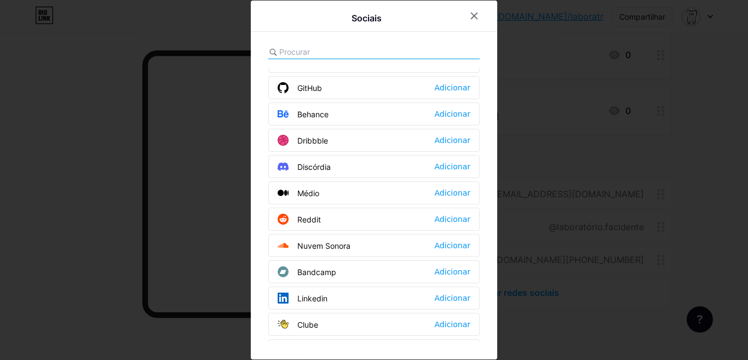
scroll to position [274, 0]
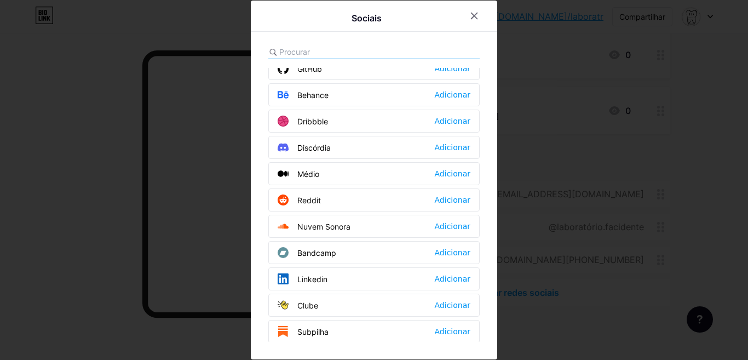
click at [326, 226] on font "Nuvem Sonora" at bounding box center [323, 226] width 53 height 9
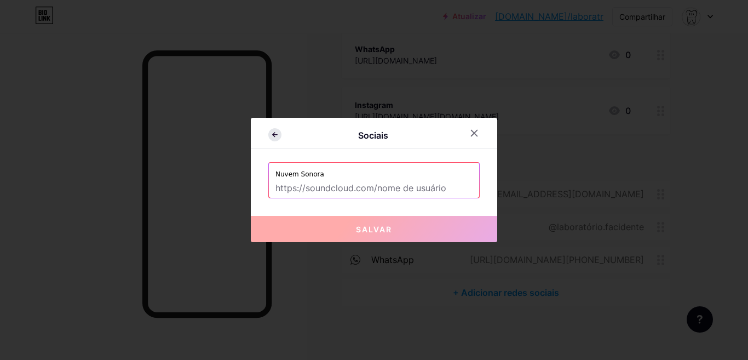
click at [269, 138] on icon at bounding box center [274, 134] width 13 height 13
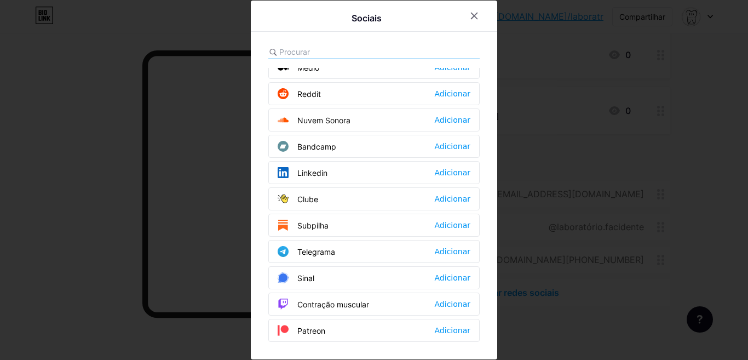
scroll to position [383, 0]
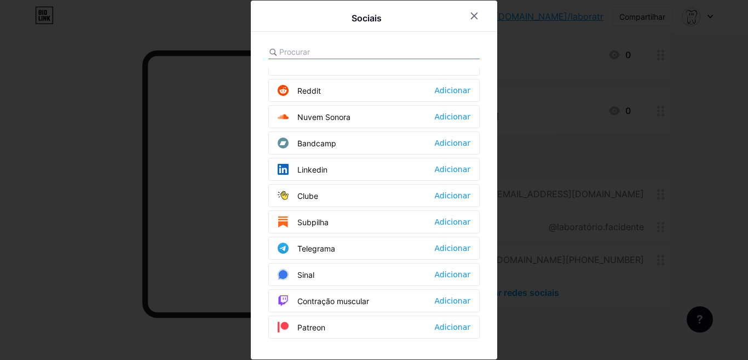
click at [321, 145] on font "Bandcamp" at bounding box center [316, 143] width 39 height 9
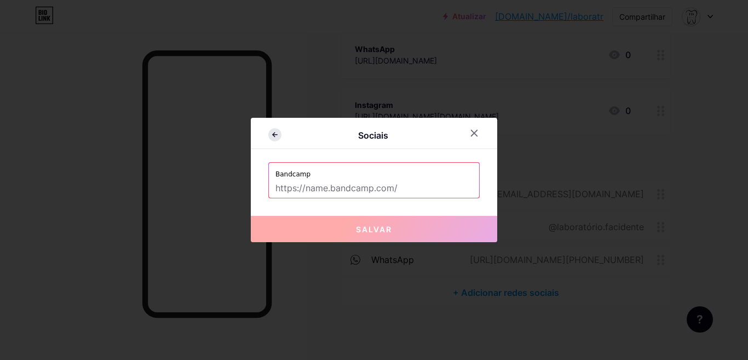
click at [271, 139] on icon at bounding box center [274, 134] width 13 height 13
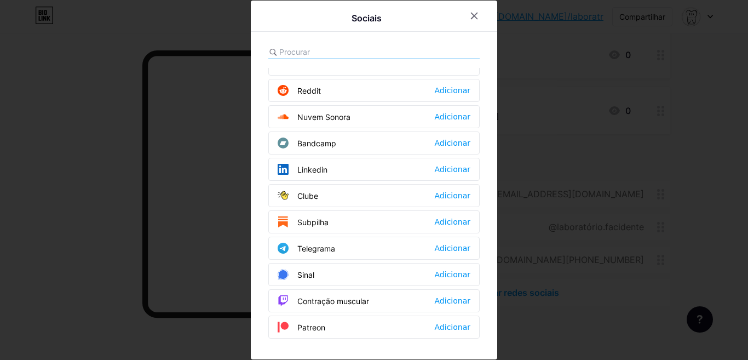
click at [309, 191] on font "Clube" at bounding box center [307, 195] width 21 height 9
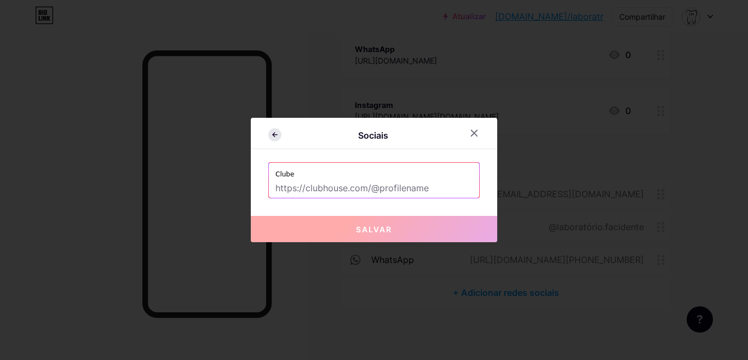
click at [269, 132] on icon at bounding box center [274, 134] width 13 height 13
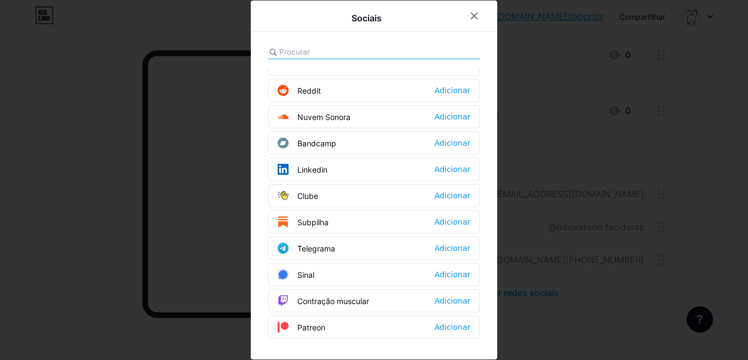
click at [308, 217] on font "Subpilha" at bounding box center [312, 221] width 31 height 9
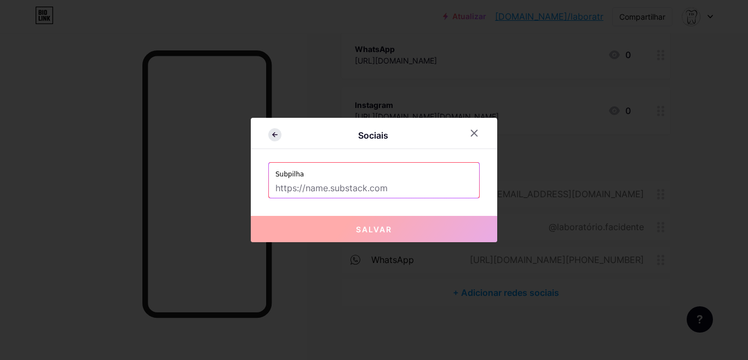
click at [272, 133] on icon at bounding box center [274, 134] width 13 height 13
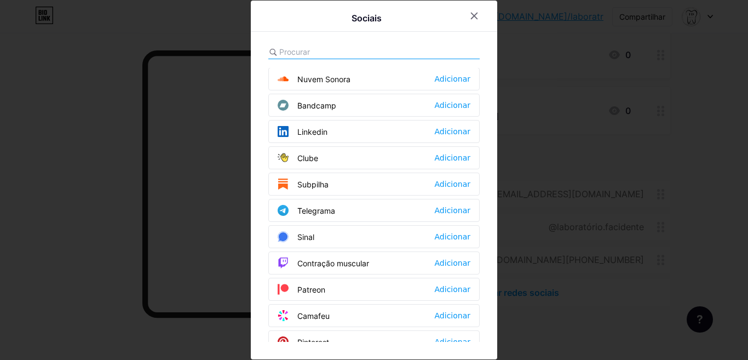
scroll to position [438, 0]
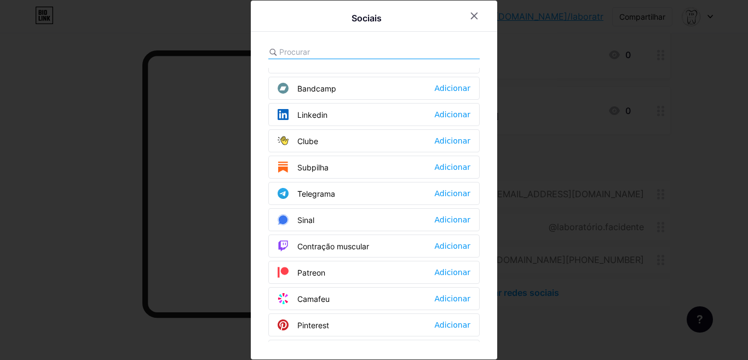
click at [322, 191] on font "Telegrama" at bounding box center [316, 193] width 38 height 9
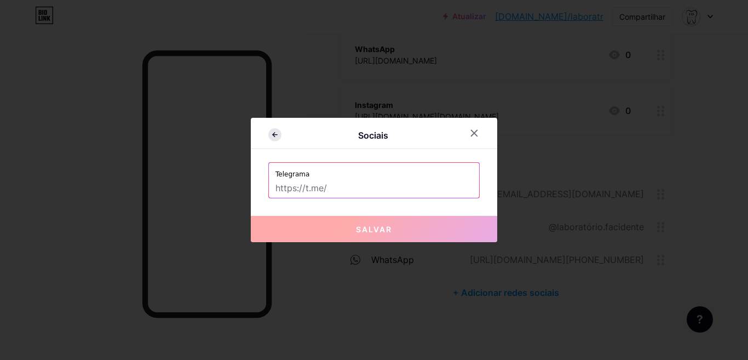
click at [273, 136] on icon at bounding box center [274, 134] width 13 height 13
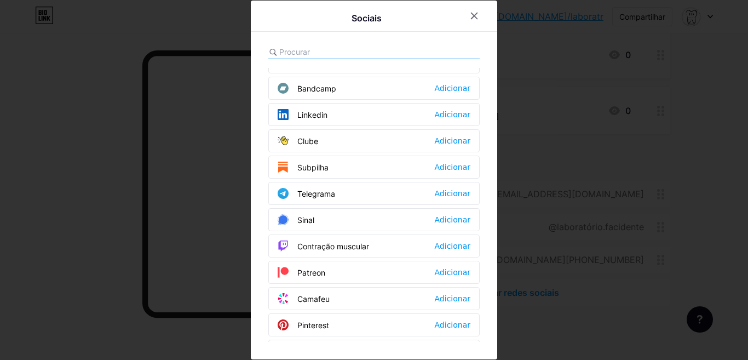
click at [304, 222] on font "Sinal" at bounding box center [305, 219] width 17 height 9
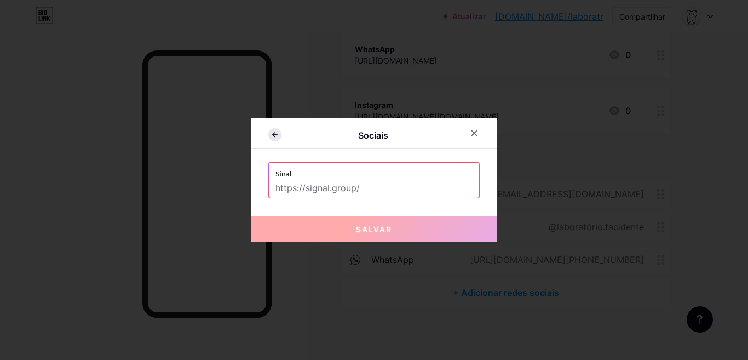
click at [273, 137] on icon at bounding box center [274, 134] width 13 height 13
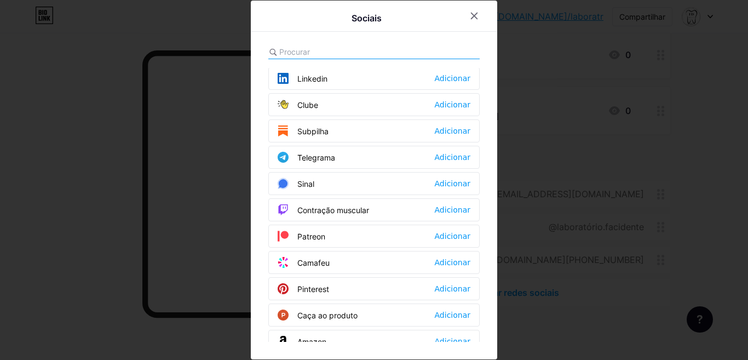
scroll to position [493, 0]
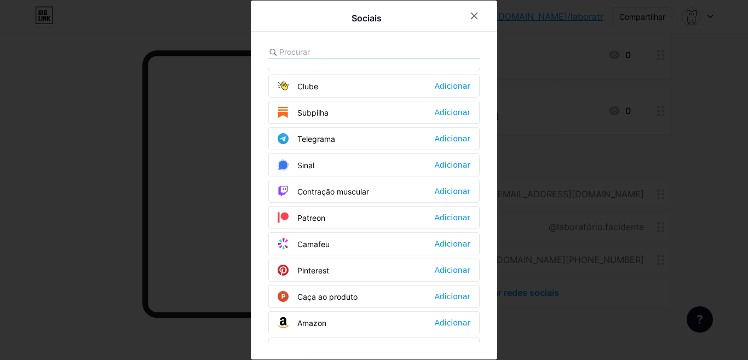
click at [335, 189] on font "Contração muscular" at bounding box center [333, 191] width 72 height 9
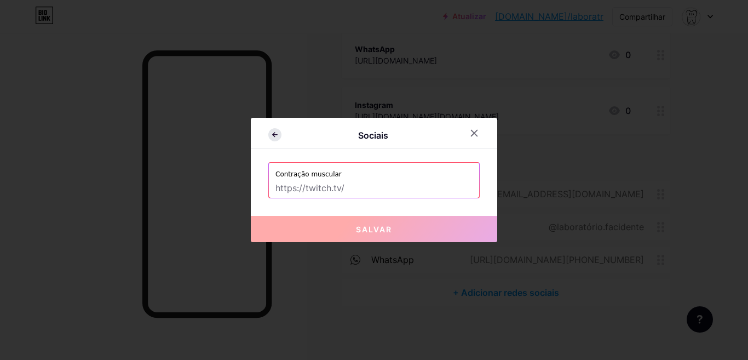
click at [273, 138] on icon at bounding box center [274, 134] width 13 height 13
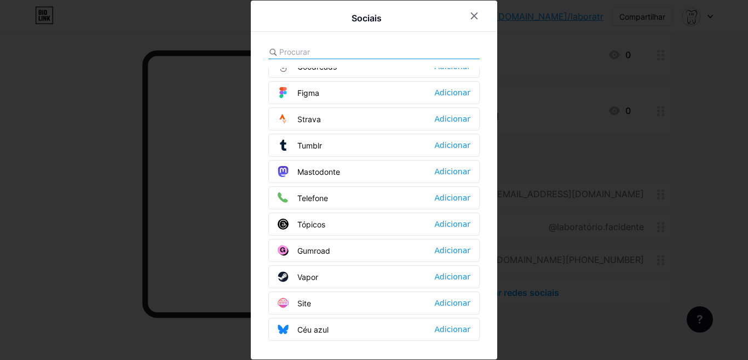
scroll to position [988, 0]
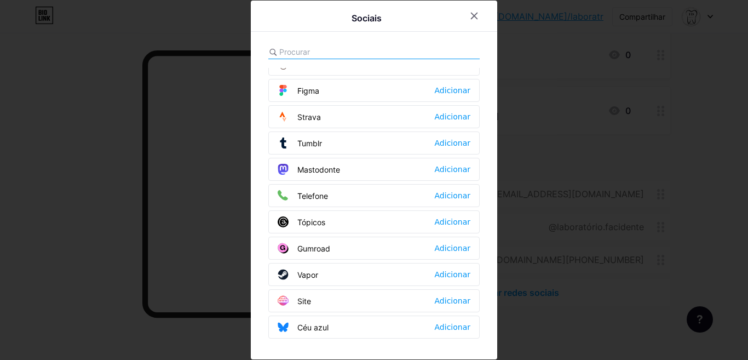
click at [330, 164] on font "Mastodonte" at bounding box center [318, 170] width 43 height 12
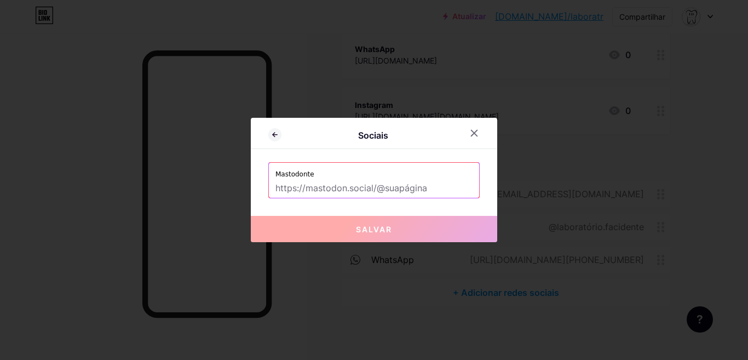
click at [267, 126] on div "Sociais" at bounding box center [374, 136] width 246 height 26
drag, startPoint x: 267, startPoint y: 128, endPoint x: 286, endPoint y: 153, distance: 32.1
click at [268, 129] on div "Sociais" at bounding box center [366, 135] width 196 height 15
click at [274, 131] on icon at bounding box center [274, 134] width 13 height 13
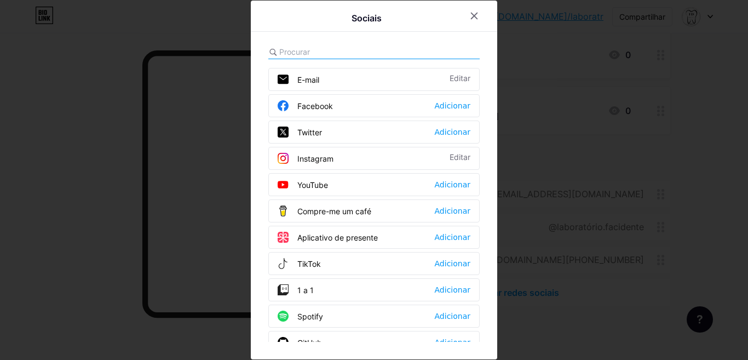
click at [272, 132] on div "Twitter Adicionar" at bounding box center [373, 131] width 211 height 23
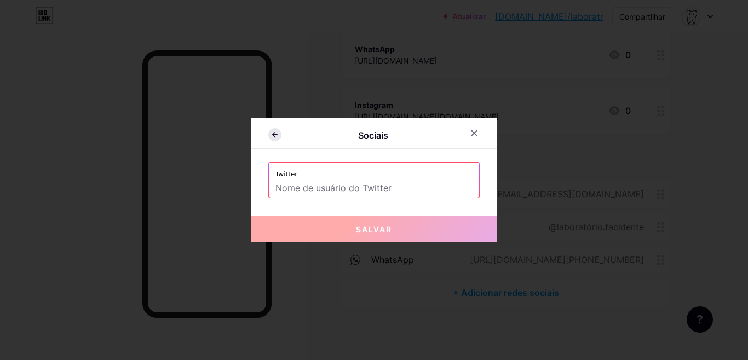
click at [273, 133] on icon at bounding box center [274, 134] width 13 height 13
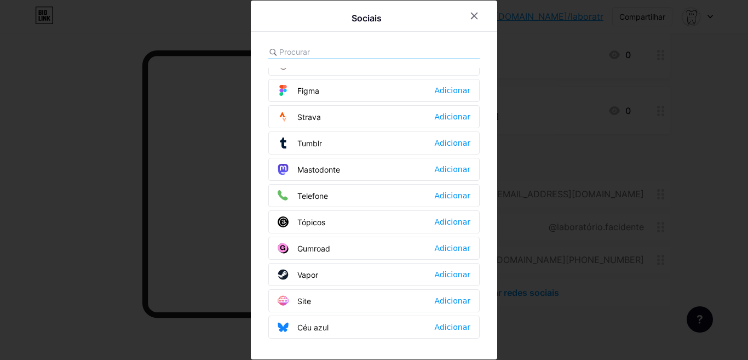
click at [574, 312] on div at bounding box center [374, 180] width 748 height 360
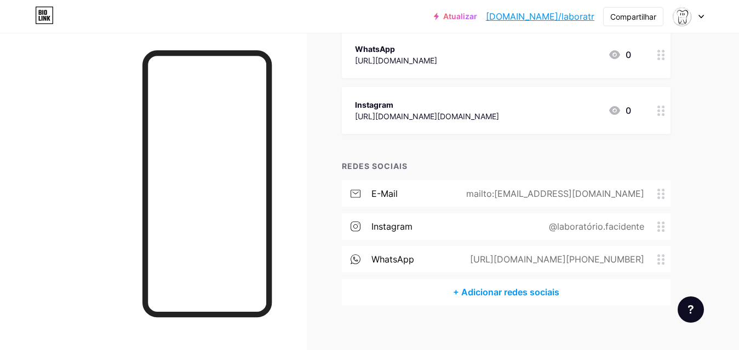
drag, startPoint x: 453, startPoint y: 263, endPoint x: 453, endPoint y: 253, distance: 9.9
click at [453, 253] on div "WhatsApp https://wa.me/+5567996925216" at bounding box center [506, 259] width 329 height 26
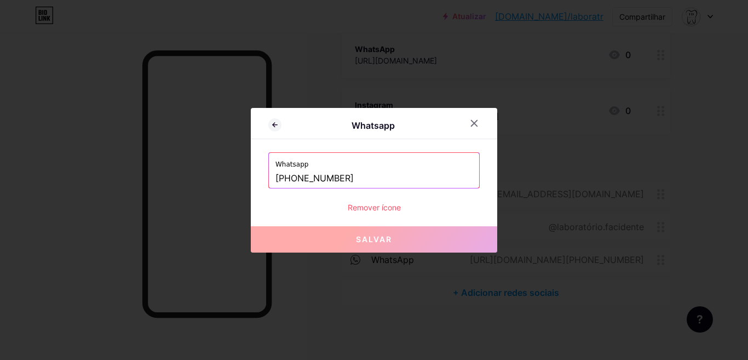
click at [533, 304] on div at bounding box center [374, 180] width 748 height 360
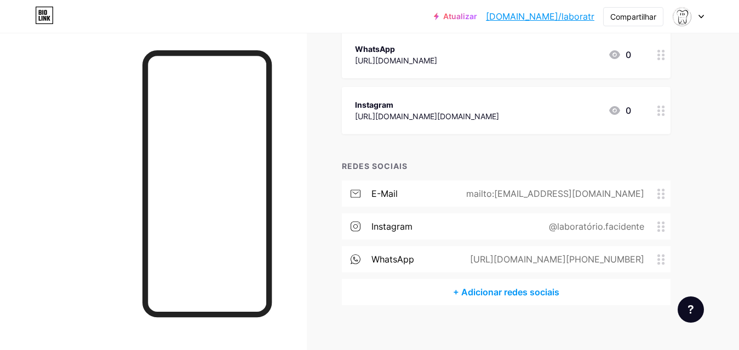
drag, startPoint x: 656, startPoint y: 259, endPoint x: 649, endPoint y: 203, distance: 56.2
click at [649, 203] on div "e-mail mailto:laboratoriofacidente@gmail.com Instagram @laboratório.facidente W…" at bounding box center [506, 230] width 329 height 99
click at [676, 238] on div "+ ADICIONAR LINK + ADICIONAR INCORPORAÇÃO + Adicionar cabeçalho Criando novos s…" at bounding box center [525, 111] width 366 height 389
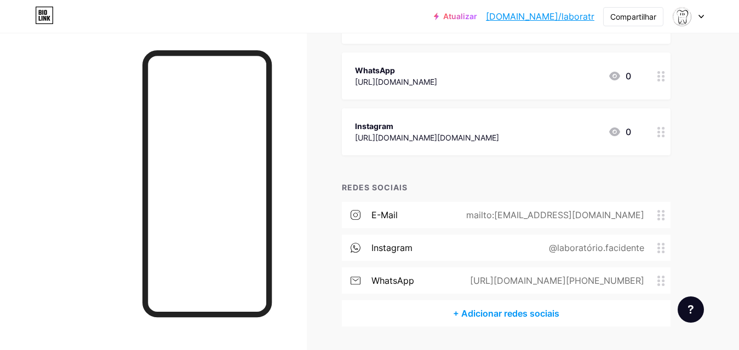
scroll to position [164, 0]
click at [355, 214] on icon at bounding box center [355, 215] width 10 height 10
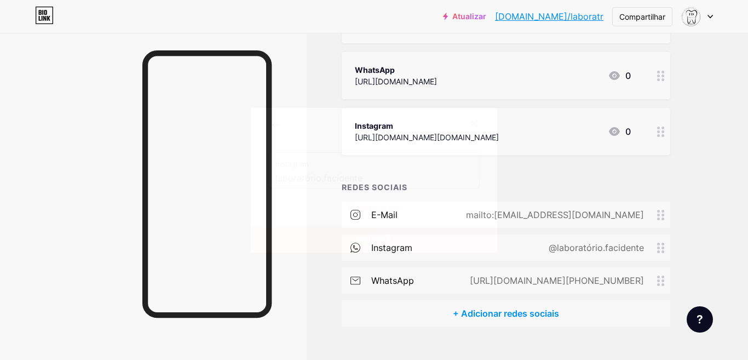
click at [470, 120] on icon at bounding box center [474, 123] width 9 height 9
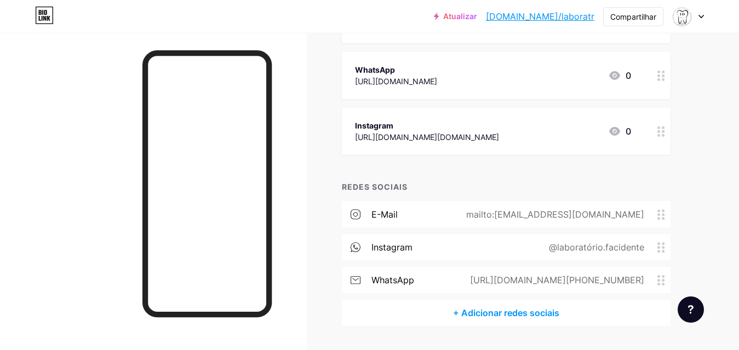
click at [470, 211] on div "mailto:[EMAIL_ADDRESS][DOMAIN_NAME]" at bounding box center [553, 214] width 209 height 13
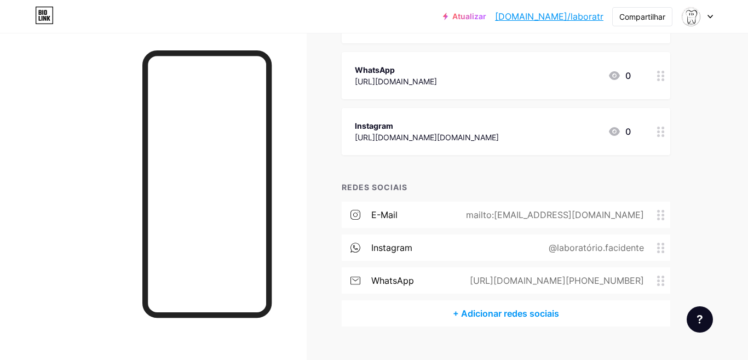
click at [473, 116] on div at bounding box center [474, 123] width 20 height 20
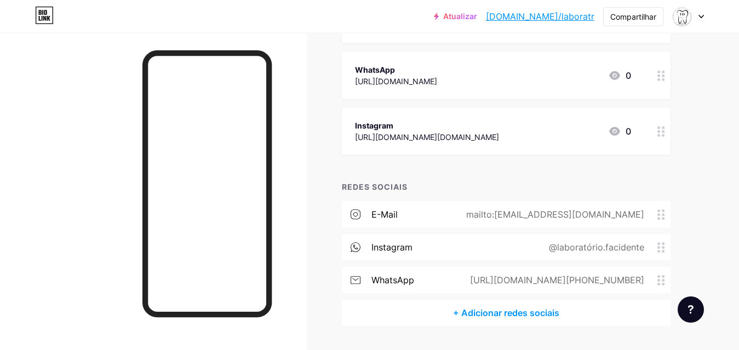
scroll to position [0, 0]
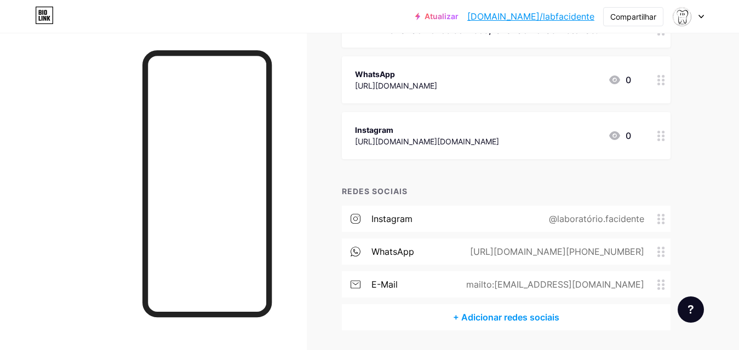
scroll to position [194, 0]
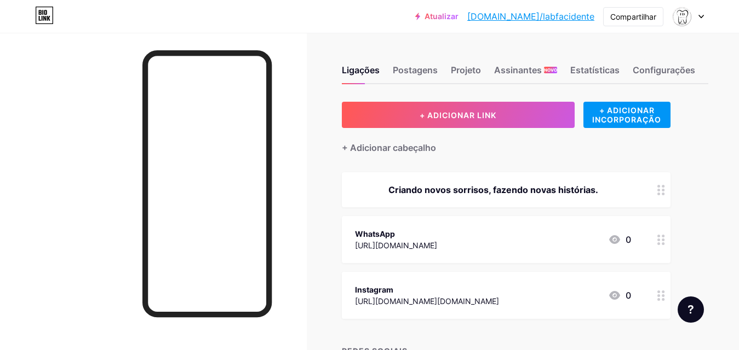
click at [565, 154] on div "+ Adicionar cabeçalho" at bounding box center [506, 141] width 329 height 27
click at [660, 125] on div "+ ADICIONAR INCORPORAÇÃO" at bounding box center [626, 115] width 87 height 26
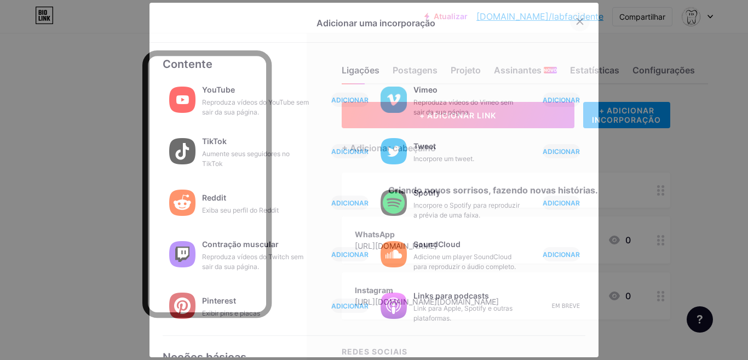
click at [577, 24] on icon at bounding box center [580, 22] width 6 height 6
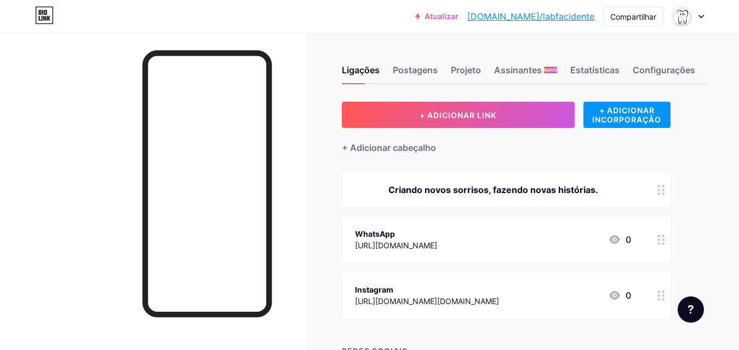
click at [553, 18] on font "[DOMAIN_NAME]/labfacidente" at bounding box center [530, 16] width 127 height 11
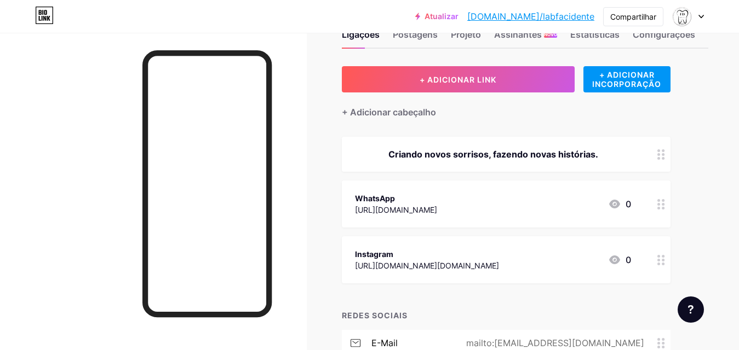
scroll to position [55, 0]
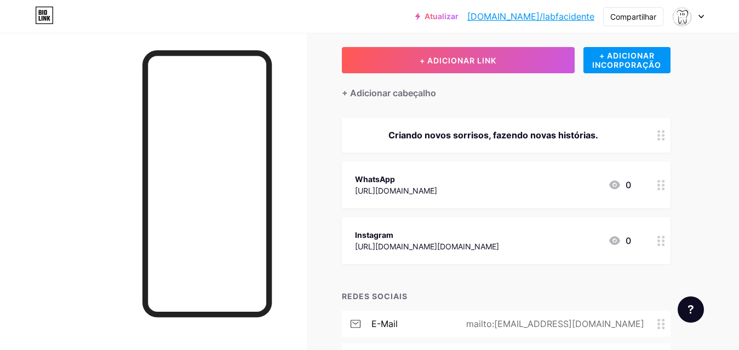
click at [592, 137] on font "Criando novos sorrisos, fazendo novas histórias." at bounding box center [493, 135] width 210 height 11
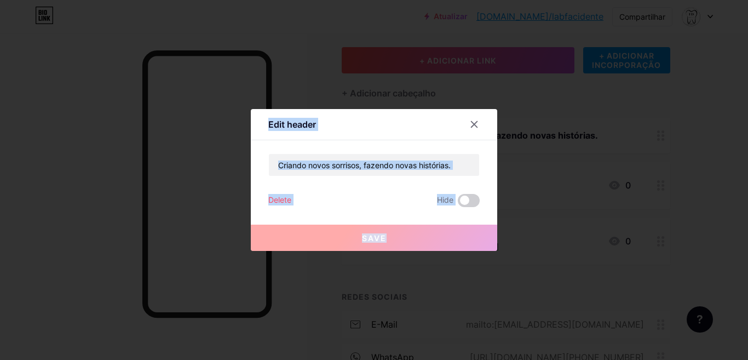
click at [592, 137] on div at bounding box center [374, 180] width 748 height 360
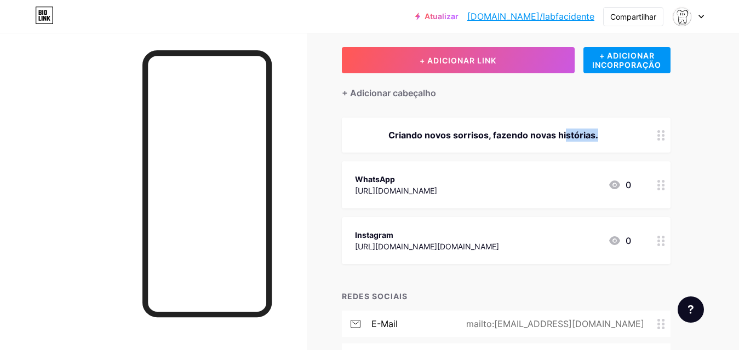
drag, startPoint x: 610, startPoint y: 130, endPoint x: 562, endPoint y: 143, distance: 49.8
click at [562, 143] on div "Criando novos sorrisos, fazendo novas histórias." at bounding box center [506, 135] width 329 height 35
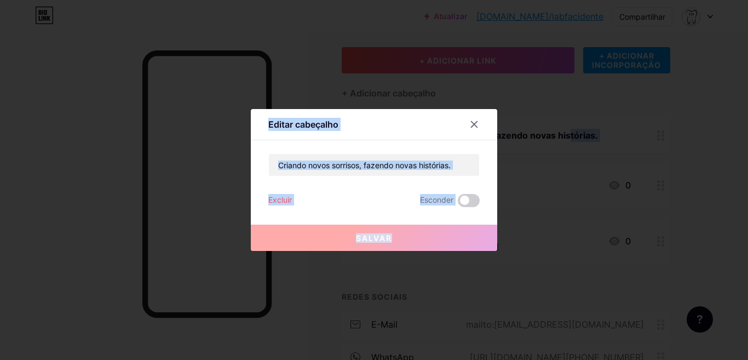
click at [281, 201] on font "Excluir" at bounding box center [280, 199] width 24 height 9
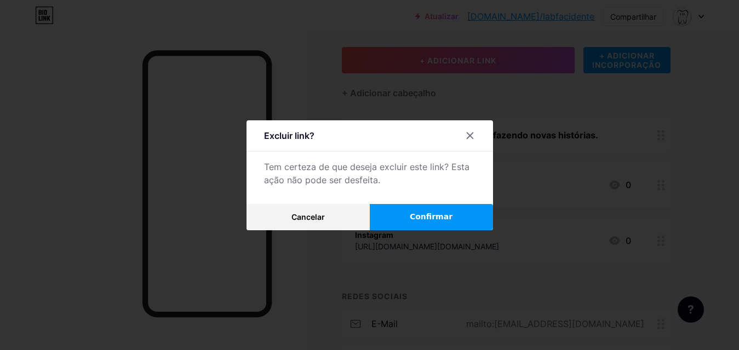
click at [470, 222] on button "Confirmar" at bounding box center [431, 217] width 123 height 26
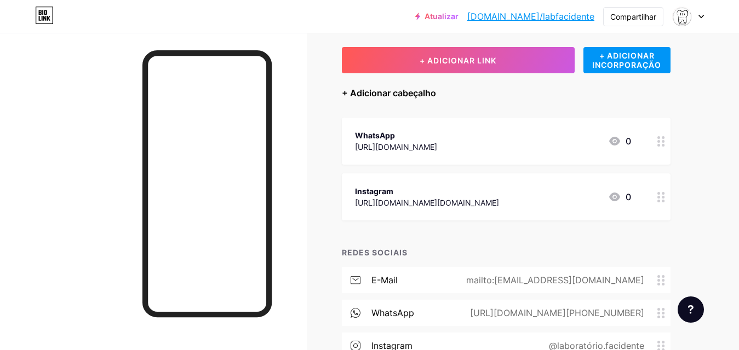
click at [386, 94] on font "+ Adicionar cabeçalho" at bounding box center [389, 93] width 94 height 11
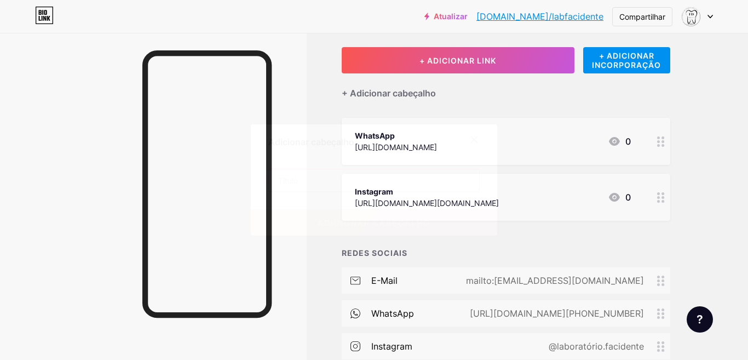
click at [364, 187] on input "text" at bounding box center [374, 180] width 210 height 22
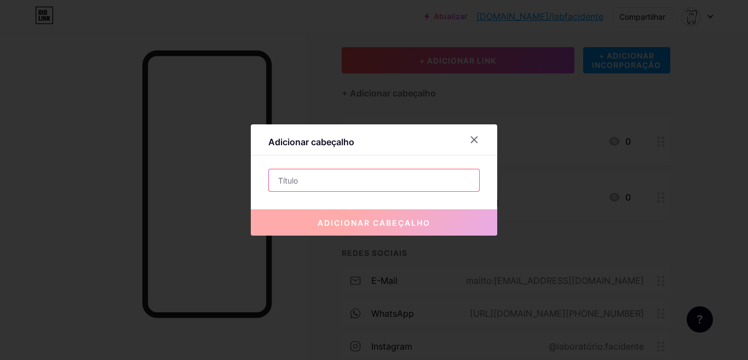
paste input "𝘊𝘳𝘪𝘢𝘯𝘥𝘰 𝘯𝘰𝘷𝘰𝘴 𝘴𝘰𝘳𝘪𝘴𝘰𝘴, 𝘧𝘢𝘻𝘦𝘯𝘥𝘰 𝘯𝘰𝘷𝘢𝘴 𝘩𝘪𝘴𝘵ó𝘳"
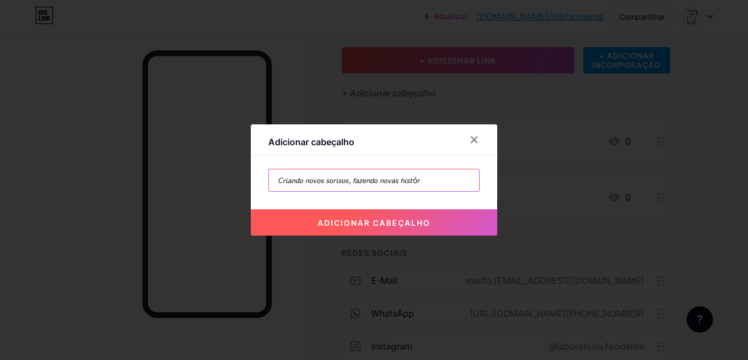
type input "𝘊𝘳𝘪𝘢𝘯𝘥𝘰 𝘯𝘰𝘷𝘰𝘴 𝘴𝘰𝘳𝘪𝘴𝘰𝘴, 𝘧𝘢𝘻𝘦𝘯𝘥𝘰 𝘯𝘰𝘷𝘢𝘴 𝘩𝘪𝘴𝘵ó𝘳"
click at [424, 223] on font "adicionar cabeçalho" at bounding box center [374, 222] width 113 height 9
click at [433, 180] on input "𝘊𝘳𝘪𝘢𝘯𝘥𝘰 𝘯𝘰𝘷𝘰𝘴 𝘴𝘰𝘳𝘪𝘴𝘰𝘴, 𝘧𝘢𝘻𝘦𝘯𝘥𝘰 𝘯𝘰𝘷𝘢𝘴 𝘩𝘪𝘴𝘵ó𝘳" at bounding box center [374, 180] width 210 height 22
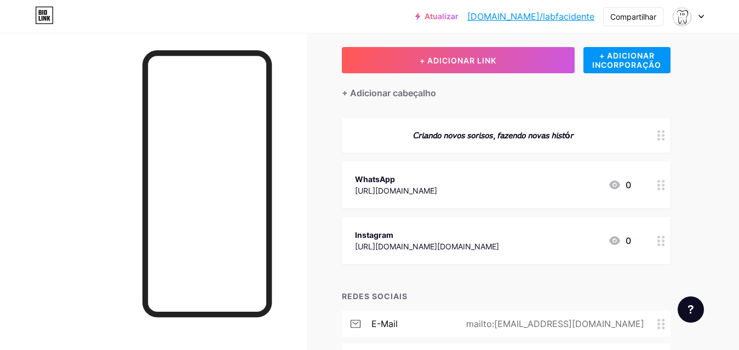
click at [593, 135] on div "𝘊𝘳𝘪𝘢𝘯𝘥𝘰 𝘯𝘰𝘷𝘰𝘴 𝘴𝘰𝘳𝘪𝘴𝘰𝘴, 𝘧𝘢𝘻𝘦𝘯𝘥𝘰 𝘯𝘰𝘷𝘢𝘴 𝘩𝘪𝘴𝘵ó𝘳" at bounding box center [493, 135] width 276 height 13
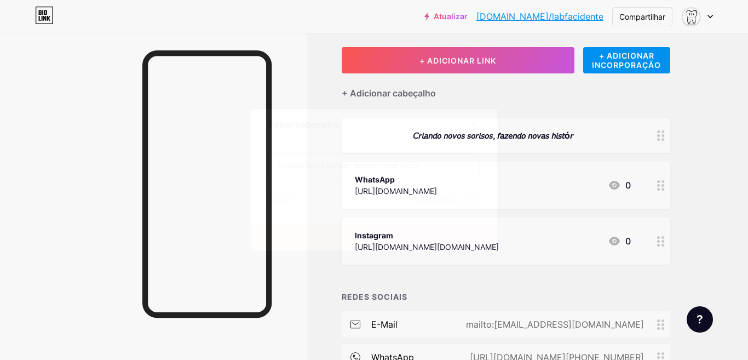
click at [449, 160] on input "𝘊𝘳𝘪𝘢𝘯𝘥𝘰 𝘯𝘰𝘷𝘰𝘴 𝘴𝘰𝘳𝘪𝘴𝘰𝘴, 𝘧𝘢𝘻𝘦𝘯𝘥𝘰 𝘯𝘰𝘷𝘢𝘴 𝘩𝘪𝘴𝘵ó𝘳" at bounding box center [374, 165] width 210 height 22
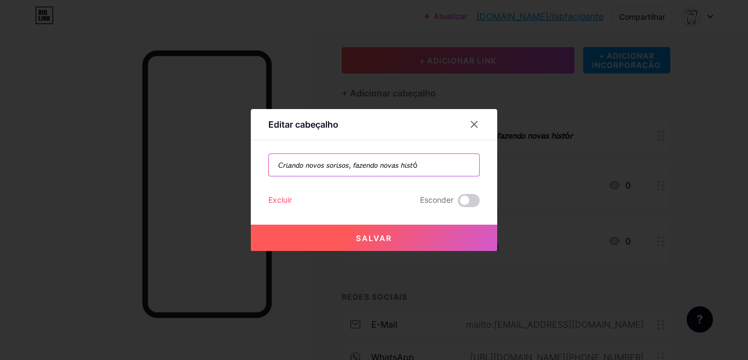
click at [444, 167] on input "𝘊𝘳𝘪𝘢𝘯𝘥𝘰 𝘯𝘰𝘷𝘰𝘴 𝘴𝘰𝘳𝘪𝘴𝘰𝘴, 𝘧𝘢𝘻𝘦𝘯𝘥𝘰 𝘯𝘰𝘷𝘢𝘴 𝘩𝘪𝘴𝘵ó" at bounding box center [374, 165] width 210 height 22
drag, startPoint x: 275, startPoint y: 166, endPoint x: 259, endPoint y: 176, distance: 18.7
click at [259, 176] on div "Editar cabeçalho 𝘊𝘳𝘪𝘢𝘯𝘥𝘰 𝘯𝘰𝘷𝘰𝘴 𝘴𝘰𝘳𝘪𝘴𝘰𝘴, 𝘧𝘢𝘻𝘦𝘯𝘥𝘰 𝘯𝘰𝘷𝘢𝘴 𝘩𝘪𝘴𝘵óRIA Excluir Esconder…" at bounding box center [374, 180] width 246 height 142
drag, startPoint x: 368, startPoint y: 166, endPoint x: 171, endPoint y: 165, distance: 197.2
click at [171, 165] on div "Editar cabeçalho 𝘳𝘪𝘢𝘯𝘥𝘰 𝘯𝘰𝘷𝘰𝘴 𝘴𝘰𝘳𝘪𝘴𝘰𝘴, 𝘧𝘢𝘻𝘦𝘯𝘥𝘰 𝘯𝘰𝘷𝘢𝘴 𝘩𝘪𝘴𝘵óRIA Excluir Esconder …" at bounding box center [374, 180] width 748 height 360
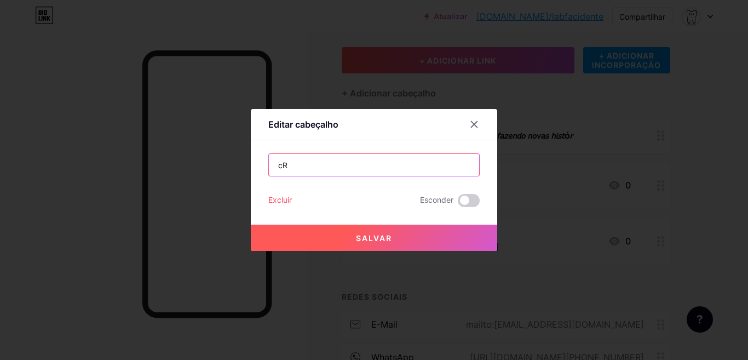
type input "c"
type input "Criando novos sorrisos, fazendo novas histórias"
click at [369, 232] on button "Salvar" at bounding box center [374, 238] width 246 height 26
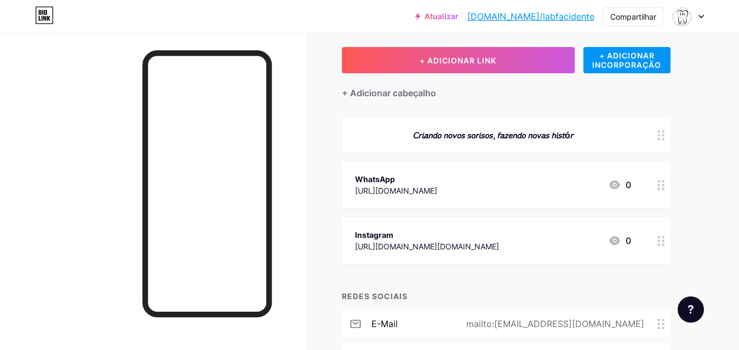
click at [589, 125] on div "𝘊𝘳𝘪𝘢𝘯𝘥𝘰 𝘯𝘰𝘷𝘰𝘴 𝘴𝘰𝘳𝘪𝘴𝘰𝘴, 𝘧𝘢𝘻𝘦𝘯𝘥𝘰 𝘯𝘰𝘷𝘢𝘴 𝘩𝘪𝘴𝘵ó𝘳" at bounding box center [506, 135] width 329 height 35
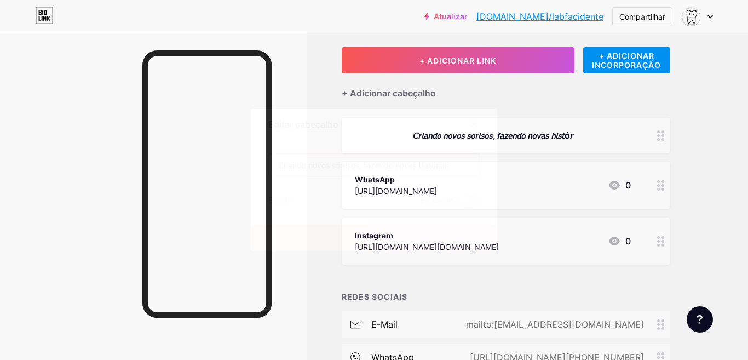
click at [360, 166] on input "Criando novos sorrisos, fazendo novas histórias" at bounding box center [374, 165] width 210 height 22
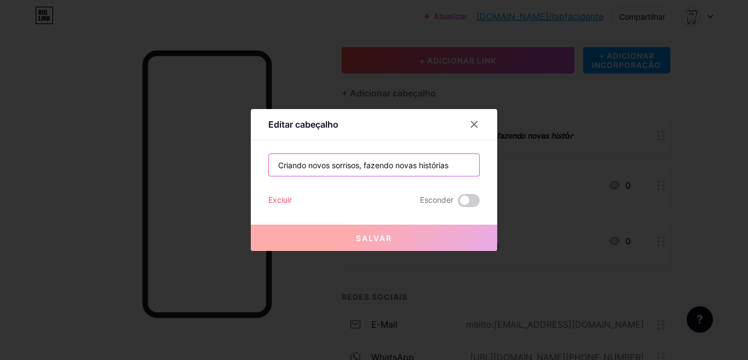
drag, startPoint x: 446, startPoint y: 175, endPoint x: 448, endPoint y: 168, distance: 6.8
click at [446, 173] on input "Criando novos sorrisos, fazendo novas histórias" at bounding box center [374, 165] width 210 height 22
drag, startPoint x: 457, startPoint y: 163, endPoint x: 211, endPoint y: 187, distance: 247.1
click at [211, 187] on div "Editar cabeçalho Criando novos sorrisos, fazendo novas histórias Excluir Escond…" at bounding box center [374, 180] width 748 height 360
paste input "𝘊𝘳𝘪𝘢𝘯𝘥𝘰 𝘯𝘰𝘷𝘰𝘴 𝘴𝘰𝘳𝘳𝘪𝘴𝘰𝘴 𝘧𝘢𝘻𝘦𝘯𝘥𝘰 𝘯𝘰𝘷𝘢𝘴 𝘩𝘪𝘴𝘵𝘰"
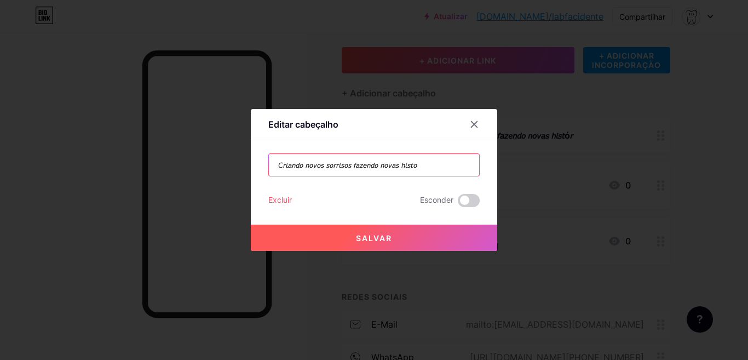
click at [274, 168] on input "𝘊𝘳𝘪𝘢𝘯𝘥𝘰 𝘯𝘰𝘷𝘰𝘴 𝘴𝘰𝘳𝘳𝘪𝘴𝘰𝘴 𝘧𝘢𝘻𝘦𝘯𝘥𝘰 𝘯𝘰𝘷𝘢𝘴 𝘩𝘪𝘴𝘵𝘰" at bounding box center [374, 165] width 210 height 22
click at [353, 169] on input "𝘊𝘳𝘪𝘢𝘯𝘥𝘰 𝘯𝘰𝘷𝘰𝘴 𝘴𝘰𝘳𝘳𝘪𝘴𝘰𝘴 𝘧𝘢𝘻𝘦𝘯𝘥𝘰 𝘯𝘰𝘷𝘢𝘴 𝘩𝘪𝘴𝘵𝘰" at bounding box center [374, 165] width 210 height 22
click at [350, 167] on input "𝘊𝘳𝘪𝘢𝘯𝘥𝘰 𝘯𝘰𝘷𝘰𝘴 𝘴𝘰𝘳𝘳𝘪𝘴𝘰𝘴 𝘧𝘢𝘻𝘦𝘯𝘥𝘰 𝘯𝘰𝘷𝘢𝘴 𝘩𝘪𝘴𝘵𝘰" at bounding box center [374, 165] width 210 height 22
click at [381, 187] on div "𝘊𝘳𝘪𝘢𝘯𝘥𝘰 𝘯𝘰𝘷𝘰𝘴 𝘴𝘰𝘳𝘳𝘪𝘴𝘰𝘴, 𝘧𝘢𝘻𝘦𝘯𝘥𝘰 𝘯𝘰𝘷𝘢𝘴 𝘩𝘪𝘴𝘵𝘰 Excluir Esconder Salvar" at bounding box center [373, 180] width 211 height 54
click at [430, 166] on input "𝘊𝘳𝘪𝘢𝘯𝘥𝘰 𝘯𝘰𝘷𝘰𝘴 𝘴𝘰𝘳𝘳𝘪𝘴𝘰𝘴, 𝘧𝘢𝘻𝘦𝘯𝘥𝘰 𝘯𝘰𝘷𝘢𝘴 𝘩𝘪𝘴𝘵𝘰" at bounding box center [374, 165] width 210 height 22
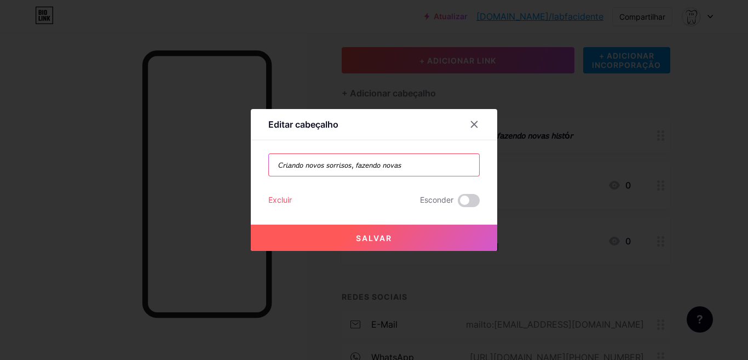
drag, startPoint x: 437, startPoint y: 170, endPoint x: 233, endPoint y: 166, distance: 204.3
click at [234, 165] on div "Editar cabeçalho 𝘊𝘳𝘪𝘢𝘯𝘥𝘰 𝘯𝘰𝘷𝘰𝘴 𝘴𝘰𝘳𝘳𝘪𝘴𝘰𝘴, 𝘧𝘢𝘻𝘦𝘯𝘥𝘰 𝘯𝘰𝘷𝘢𝘴 Excluir Esconder Salvar" at bounding box center [374, 180] width 748 height 360
paste input "𝒓𝒊𝒂𝒏𝒅𝒐 𝒏𝒐𝒗𝒐𝒔 𝒔𝒐𝒓𝒓𝒊𝒔𝒐𝒔 𝒇𝒂𝒛𝒆𝒏𝒅𝒐 𝒏𝒐𝒗𝒂𝒔 𝒉𝒊𝒔𝒕𝒐"
click at [361, 169] on input "𝑪𝒓𝒊𝒂𝒏𝒅𝒐 𝒏𝒐𝒗𝒐𝒔 𝒔𝒐𝒓𝒓𝒊𝒔𝒐𝒔 𝒇𝒂𝒛𝒆𝒏𝒅𝒐 𝒏𝒐𝒗𝒂𝒔 𝒉𝒊𝒔𝒕𝒐" at bounding box center [374, 165] width 210 height 22
type input "𝑪𝒓𝒊𝒂𝒏𝒅𝒐 𝒏𝒐𝒗𝒐𝒔 𝒔𝒐𝒓𝒓𝒊𝒔𝒐𝒔, 𝒇𝒂𝒛𝒆𝒏𝒅𝒐 𝒏𝒐𝒗𝒂𝒔 𝒉𝒊𝒔𝒕𝒐"
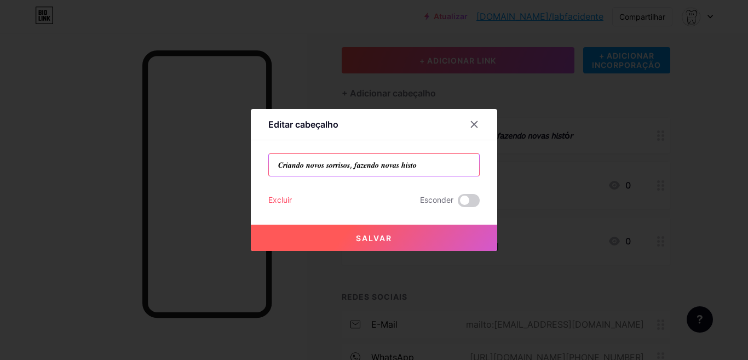
click at [460, 169] on input "𝑪𝒓𝒊𝒂𝒏𝒅𝒐 𝒏𝒐𝒗𝒐𝒔 𝒔𝒐𝒓𝒓𝒊𝒔𝒐𝒔, 𝒇𝒂𝒛𝒆𝒏𝒅𝒐 𝒏𝒐𝒗𝒂𝒔 𝒉𝒊𝒔𝒕𝒐" at bounding box center [374, 165] width 210 height 22
click at [439, 235] on button "Salvar" at bounding box center [374, 238] width 246 height 26
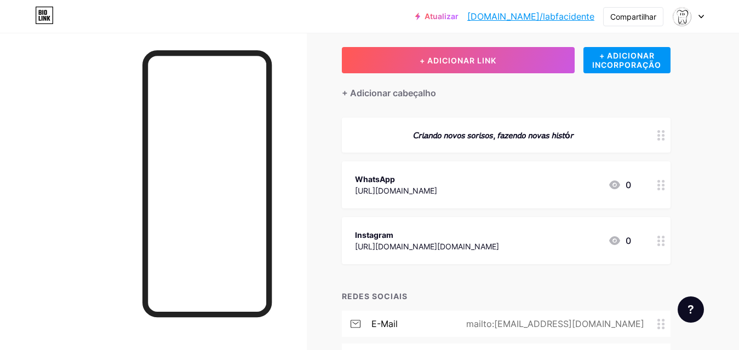
click at [660, 142] on div at bounding box center [661, 135] width 19 height 35
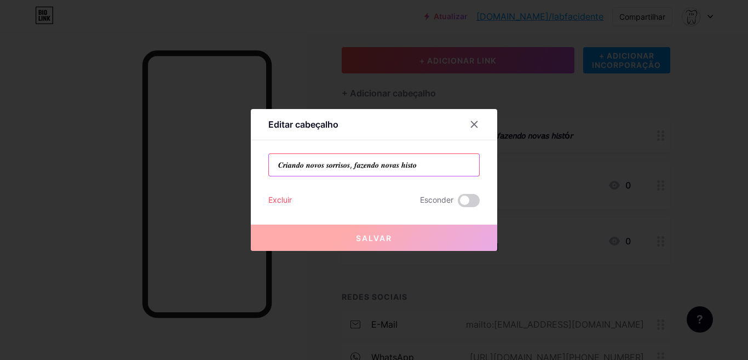
drag, startPoint x: 364, startPoint y: 164, endPoint x: 251, endPoint y: 189, distance: 115.6
click at [251, 189] on div "Editar cabeçalho 𝑪𝒓𝒊𝒂𝒏𝒅𝒐 𝒏𝒐𝒗𝒐𝒔 𝒔𝒐𝒓𝒓𝒊𝒔𝒐𝒔, 𝒇𝒂𝒛𝒆𝒏𝒅𝒐 𝒏𝒐𝒗𝒂𝒔 𝒉𝒊𝒔𝒕𝒐 Excluir Esconder S…" at bounding box center [374, 180] width 246 height 142
paste input "𝒊𝒂𝒔"
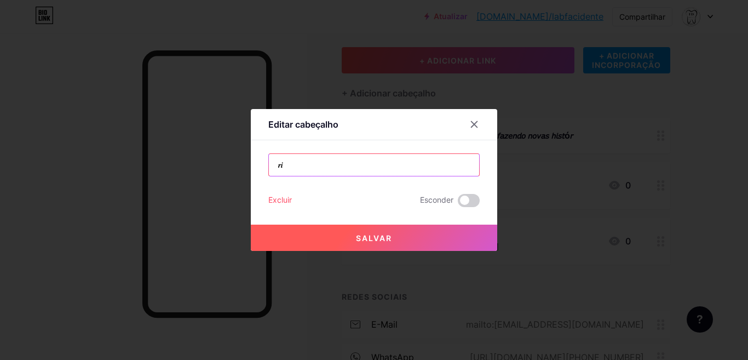
type input "𝒓"
click at [430, 170] on input "text" at bounding box center [374, 165] width 210 height 22
paste input "𝒓𝒊𝒂𝒔"
type input "𝒓𝒊𝒂𝒔"
drag, startPoint x: 319, startPoint y: 165, endPoint x: 198, endPoint y: 172, distance: 120.7
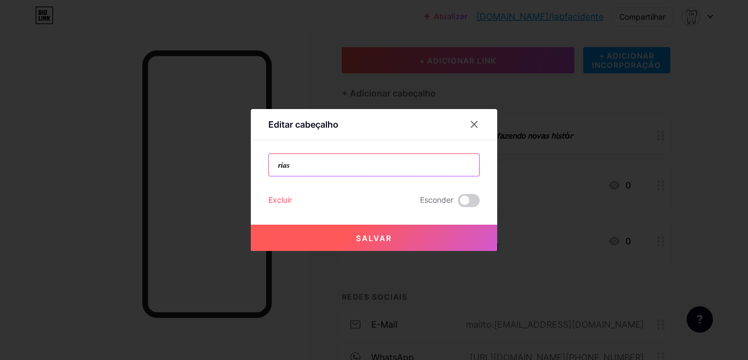
click at [199, 172] on div "Editar cabeçalho 𝒓𝒊𝒂𝒔 Excluir Esconder Salvar" at bounding box center [374, 180] width 748 height 360
click at [366, 171] on input "text" at bounding box center [374, 165] width 210 height 22
paste input "Criando novos sorrisos, fazendo novas historias"
type input "Criando novos sorrisos, fazendo novas historias"
click at [381, 233] on font "Salvar" at bounding box center [374, 237] width 36 height 9
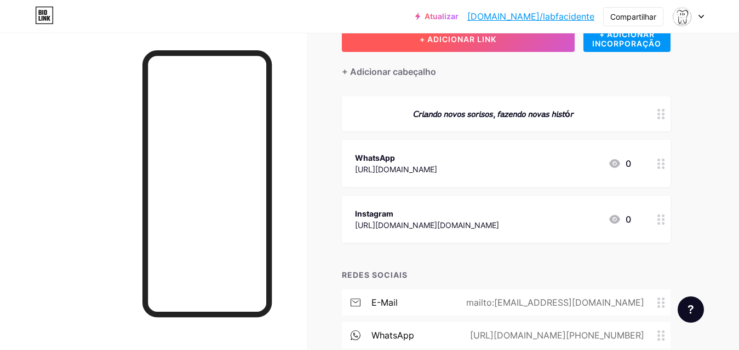
scroll to position [0, 0]
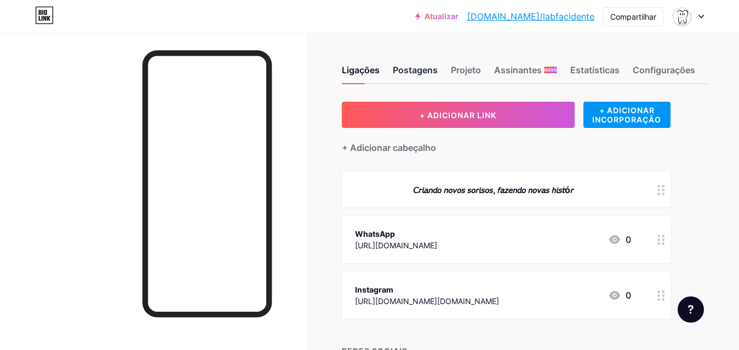
click at [402, 64] on font "Postagens" at bounding box center [415, 70] width 45 height 13
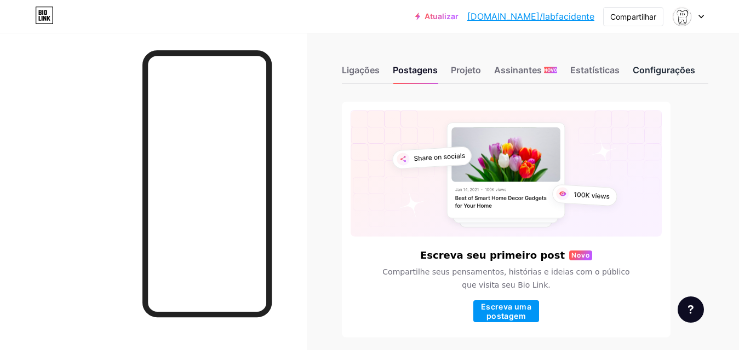
click at [648, 76] on div "Configurações" at bounding box center [664, 74] width 62 height 20
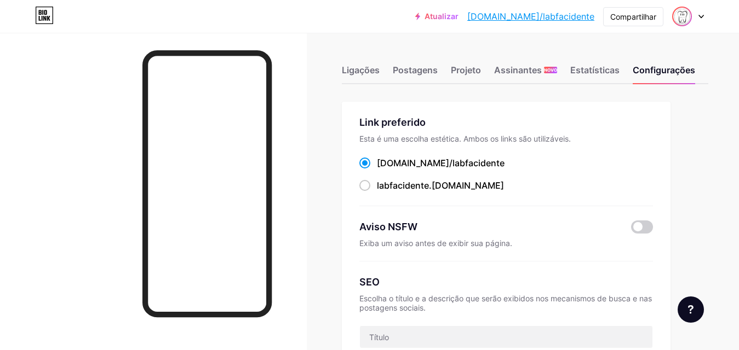
click at [675, 18] on img at bounding box center [682, 17] width 18 height 18
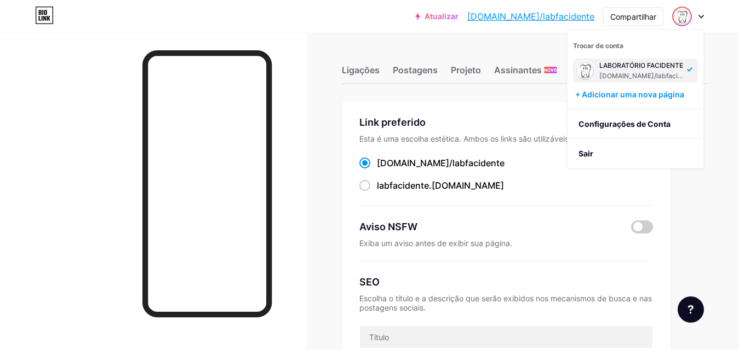
click at [655, 72] on font "[DOMAIN_NAME]/labfacidente" at bounding box center [647, 76] width 96 height 8
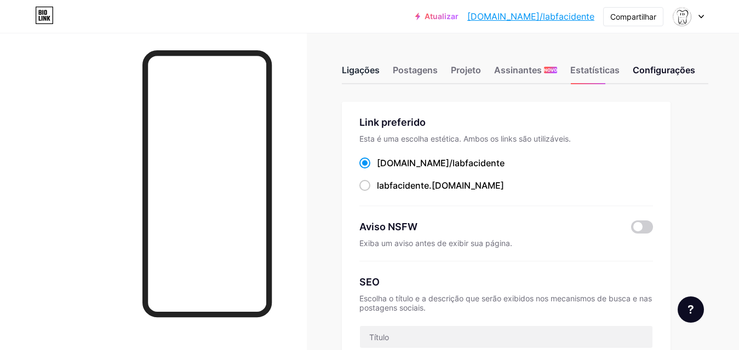
click at [367, 83] on div "Ligações Postagens Projeto Assinantes NOVO Estatísticas Configurações" at bounding box center [525, 65] width 366 height 38
click at [366, 66] on font "Ligações" at bounding box center [361, 70] width 38 height 11
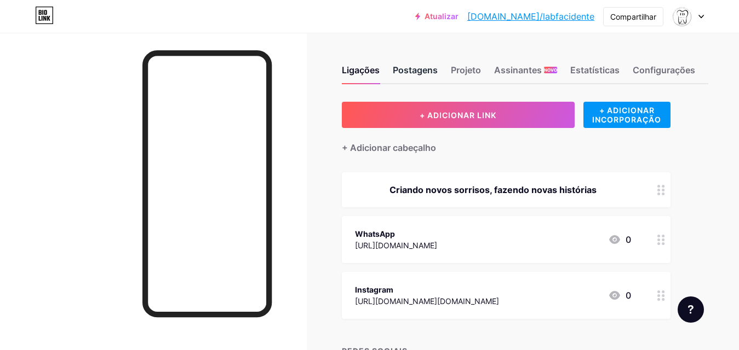
click at [434, 74] on font "Postagens" at bounding box center [415, 70] width 45 height 11
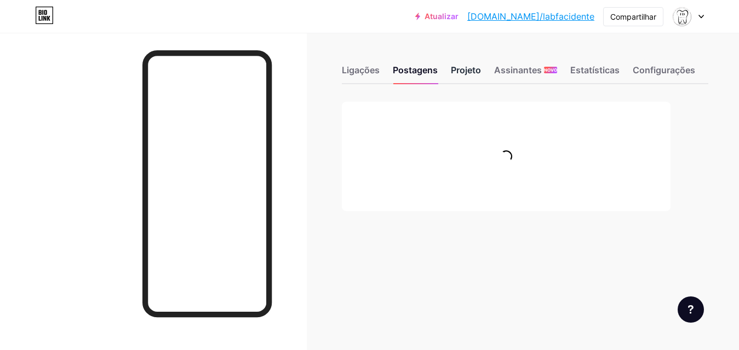
click at [460, 72] on font "Projeto" at bounding box center [466, 70] width 30 height 11
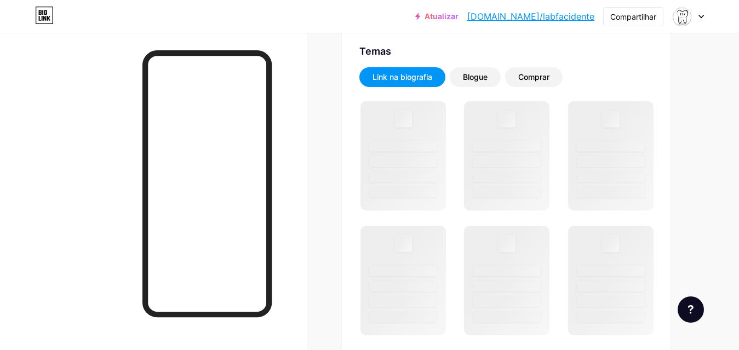
scroll to position [228, 0]
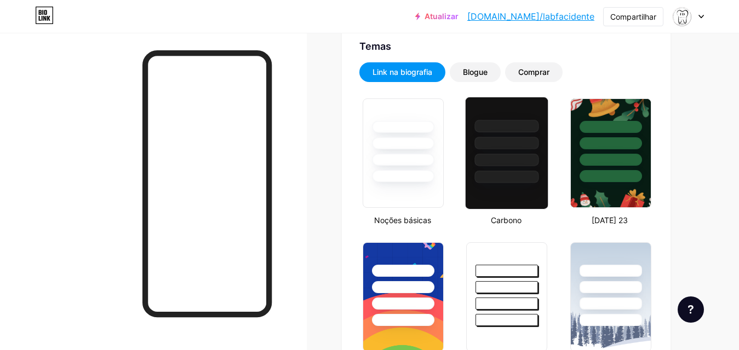
click at [531, 119] on div at bounding box center [506, 140] width 82 height 86
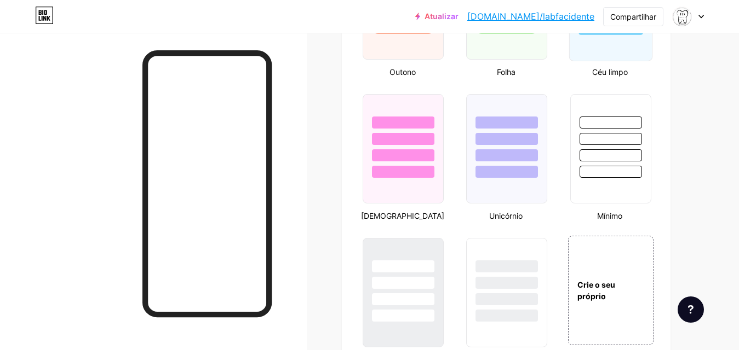
scroll to position [1105, 0]
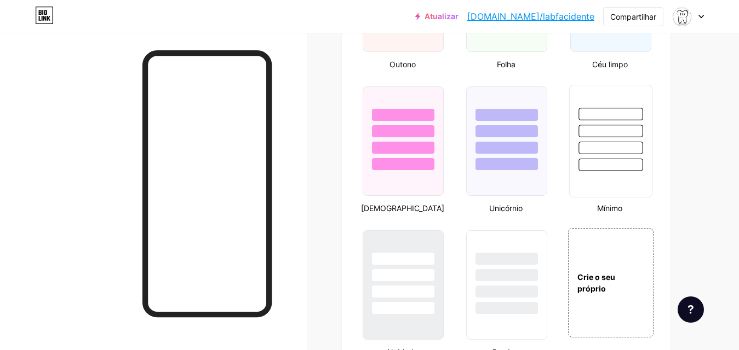
click at [603, 153] on div at bounding box center [610, 128] width 82 height 86
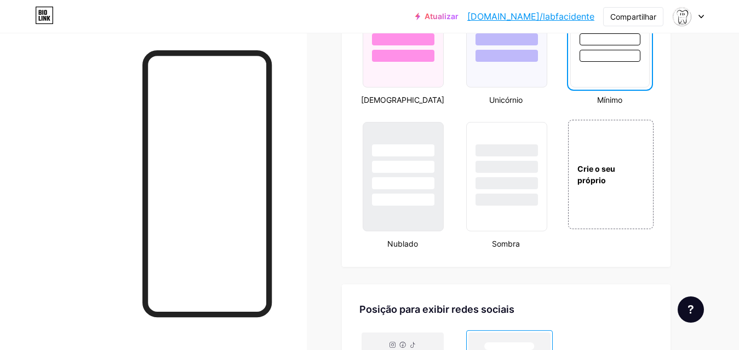
scroll to position [1214, 0]
click at [411, 155] on div at bounding box center [403, 148] width 64 height 13
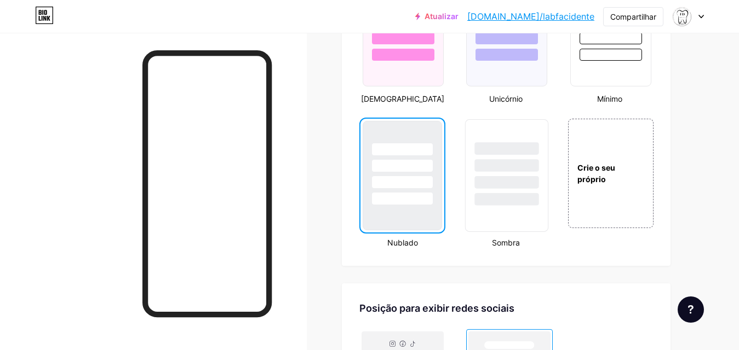
click at [514, 186] on div at bounding box center [506, 163] width 82 height 86
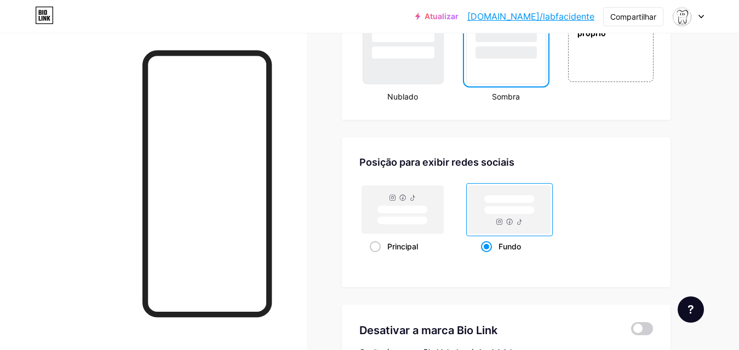
scroll to position [1378, 0]
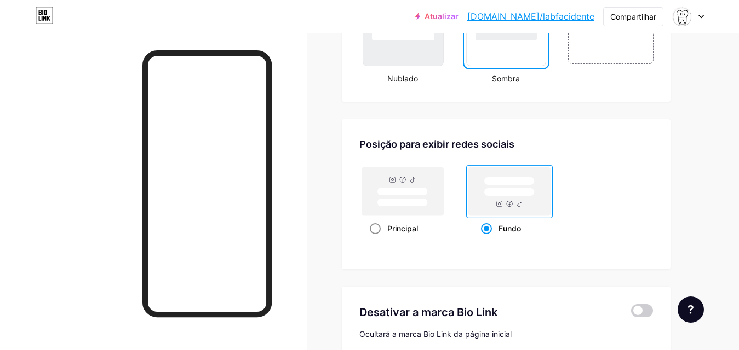
click at [417, 187] on rect at bounding box center [403, 192] width 82 height 48
click at [377, 239] on input "Principal" at bounding box center [373, 242] width 7 height 7
radio input "true"
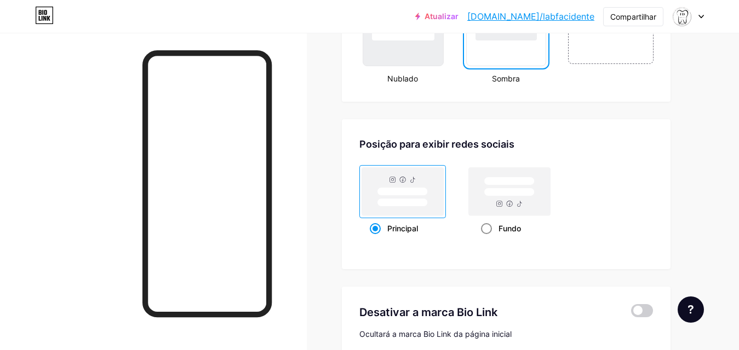
click at [485, 197] on rect at bounding box center [509, 192] width 50 height 8
click at [485, 239] on input "Fundo" at bounding box center [484, 242] width 7 height 7
radio input "true"
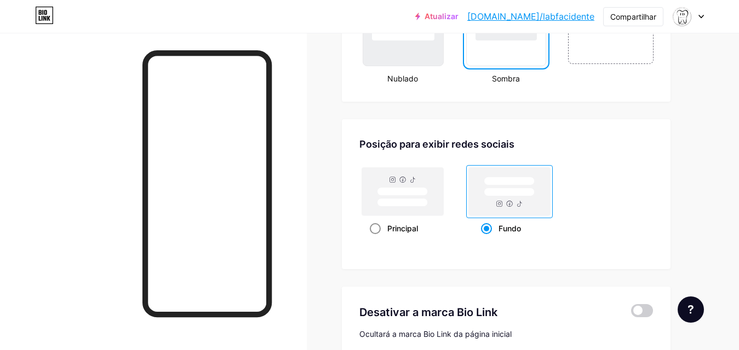
click at [416, 208] on rect at bounding box center [403, 192] width 82 height 48
click at [377, 239] on input "Principal" at bounding box center [373, 242] width 7 height 7
radio input "true"
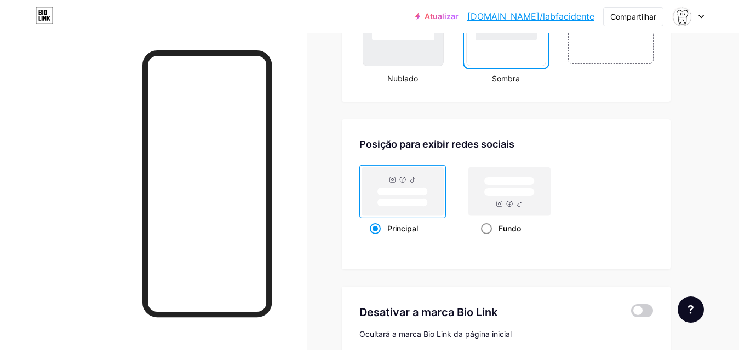
click at [485, 198] on rect at bounding box center [510, 192] width 82 height 48
click at [485, 239] on input "Fundo" at bounding box center [484, 242] width 7 height 7
radio input "true"
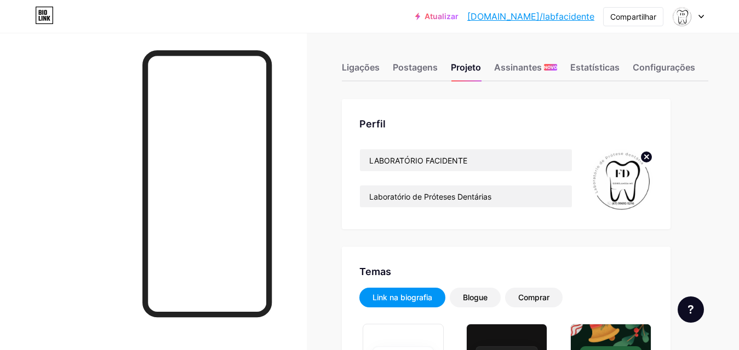
scroll to position [0, 0]
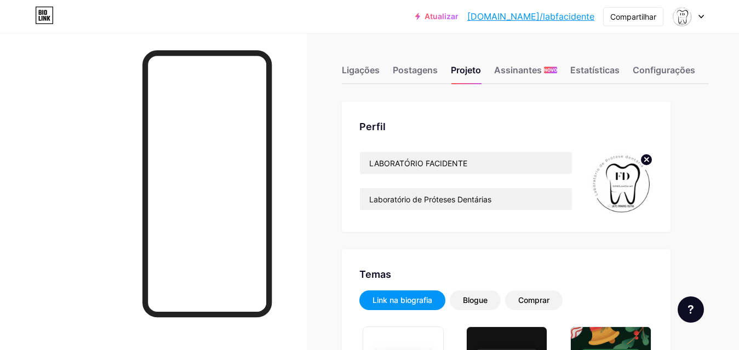
click at [695, 17] on div at bounding box center [688, 17] width 32 height 20
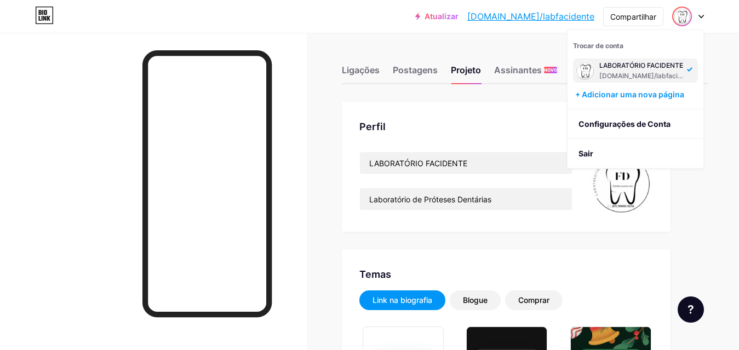
click at [683, 19] on img at bounding box center [682, 17] width 18 height 18
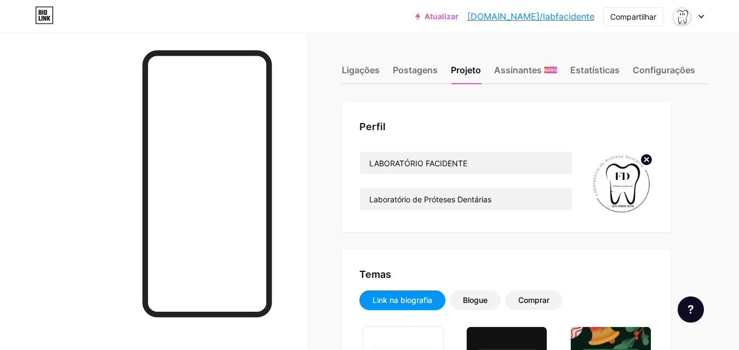
drag, startPoint x: 722, startPoint y: 120, endPoint x: 722, endPoint y: 113, distance: 6.6
click at [646, 72] on font "Configurações" at bounding box center [664, 70] width 62 height 11
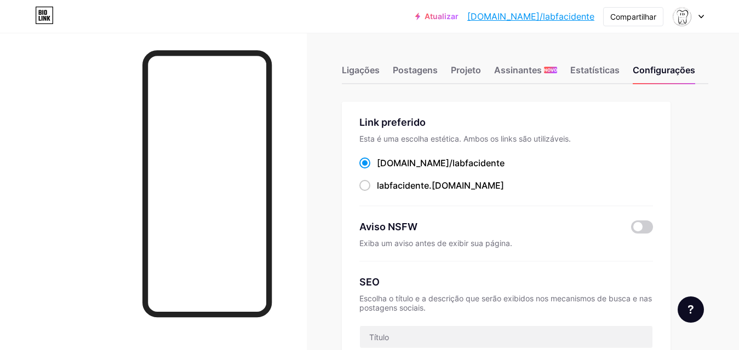
drag, startPoint x: 91, startPoint y: 0, endPoint x: 68, endPoint y: 169, distance: 170.2
click at [68, 177] on div at bounding box center [153, 208] width 307 height 350
drag, startPoint x: 26, startPoint y: 2, endPoint x: 74, endPoint y: 191, distance: 194.6
click at [77, 193] on div at bounding box center [153, 208] width 307 height 350
